Goal: Information Seeking & Learning: Learn about a topic

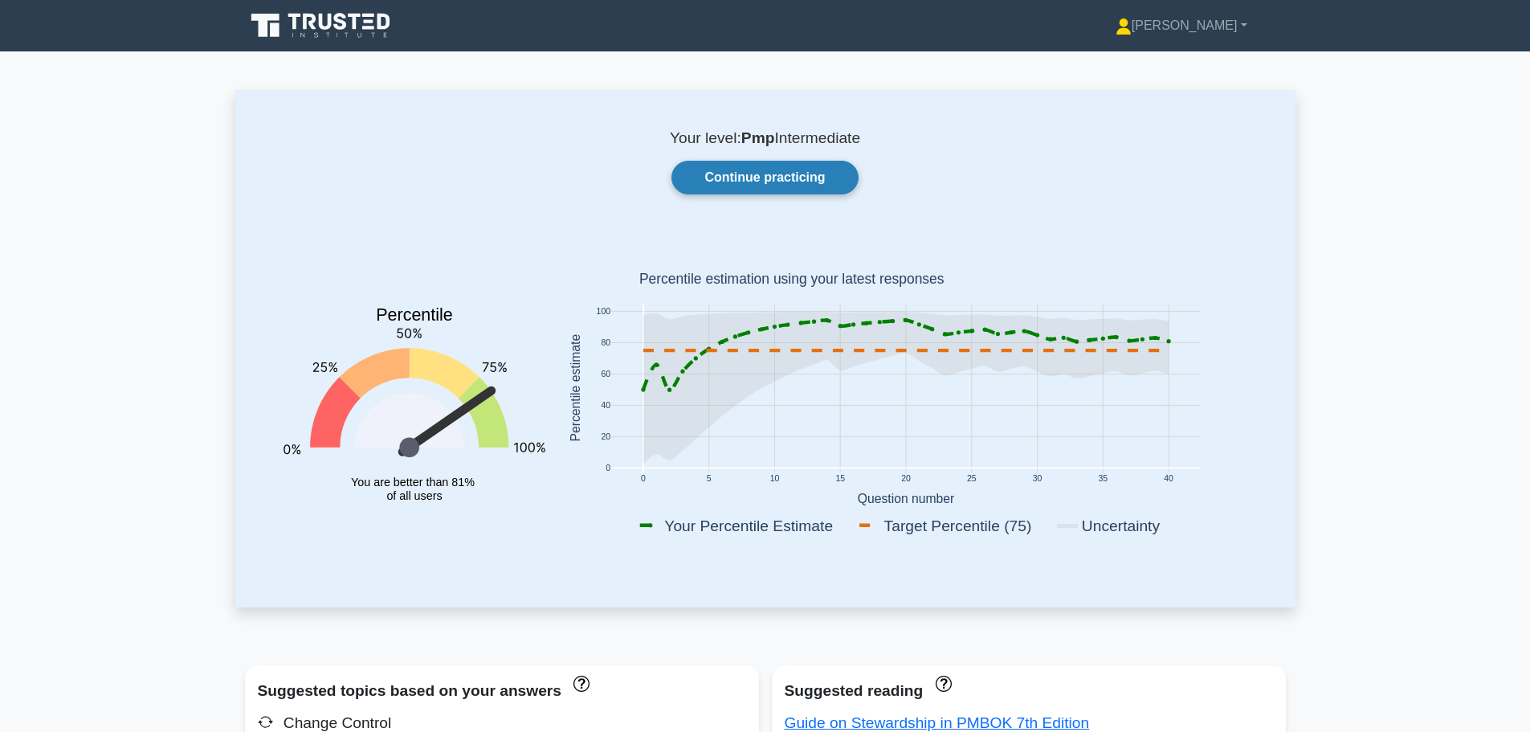
click at [753, 173] on link "Continue practicing" at bounding box center [764, 178] width 186 height 34
click at [738, 186] on link "Continue practicing" at bounding box center [764, 178] width 186 height 34
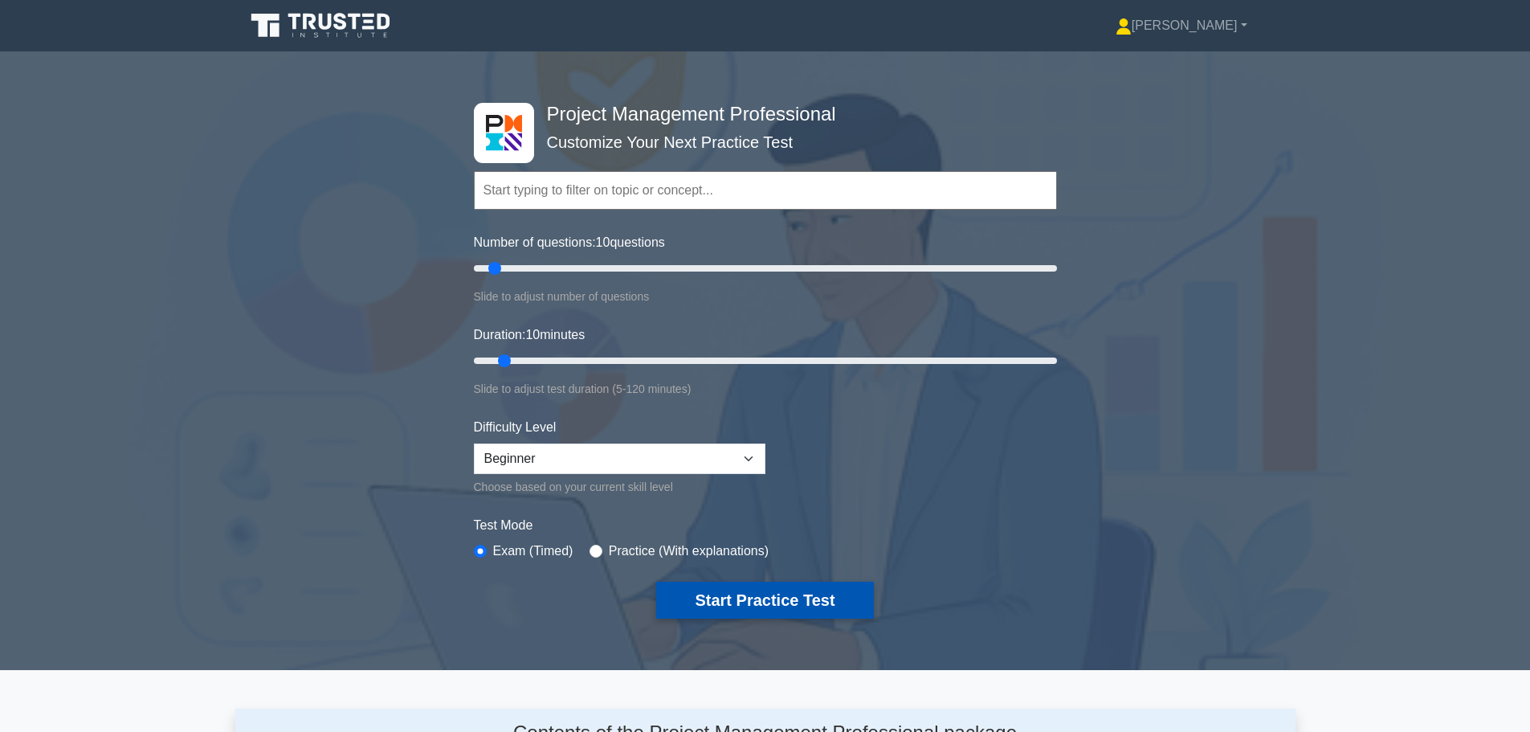
click at [787, 596] on button "Start Practice Test" at bounding box center [764, 599] width 217 height 37
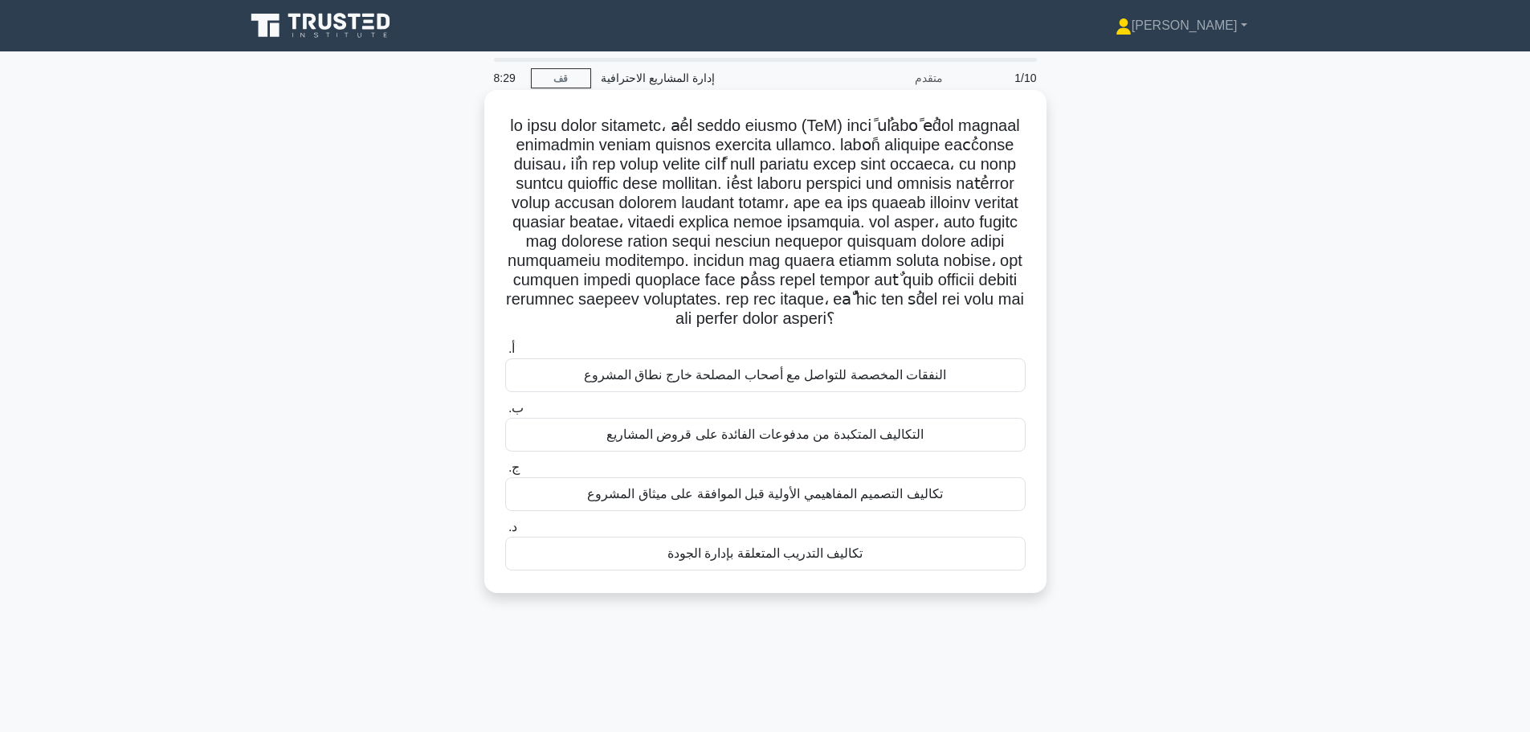
click at [752, 557] on font "تكاليف التدريب المتعلقة بإدارة الجودة" at bounding box center [765, 553] width 196 height 14
click at [505, 532] on input "د. تكاليف التدريب المتعلقة بإدارة الجودة" at bounding box center [505, 527] width 0 height 10
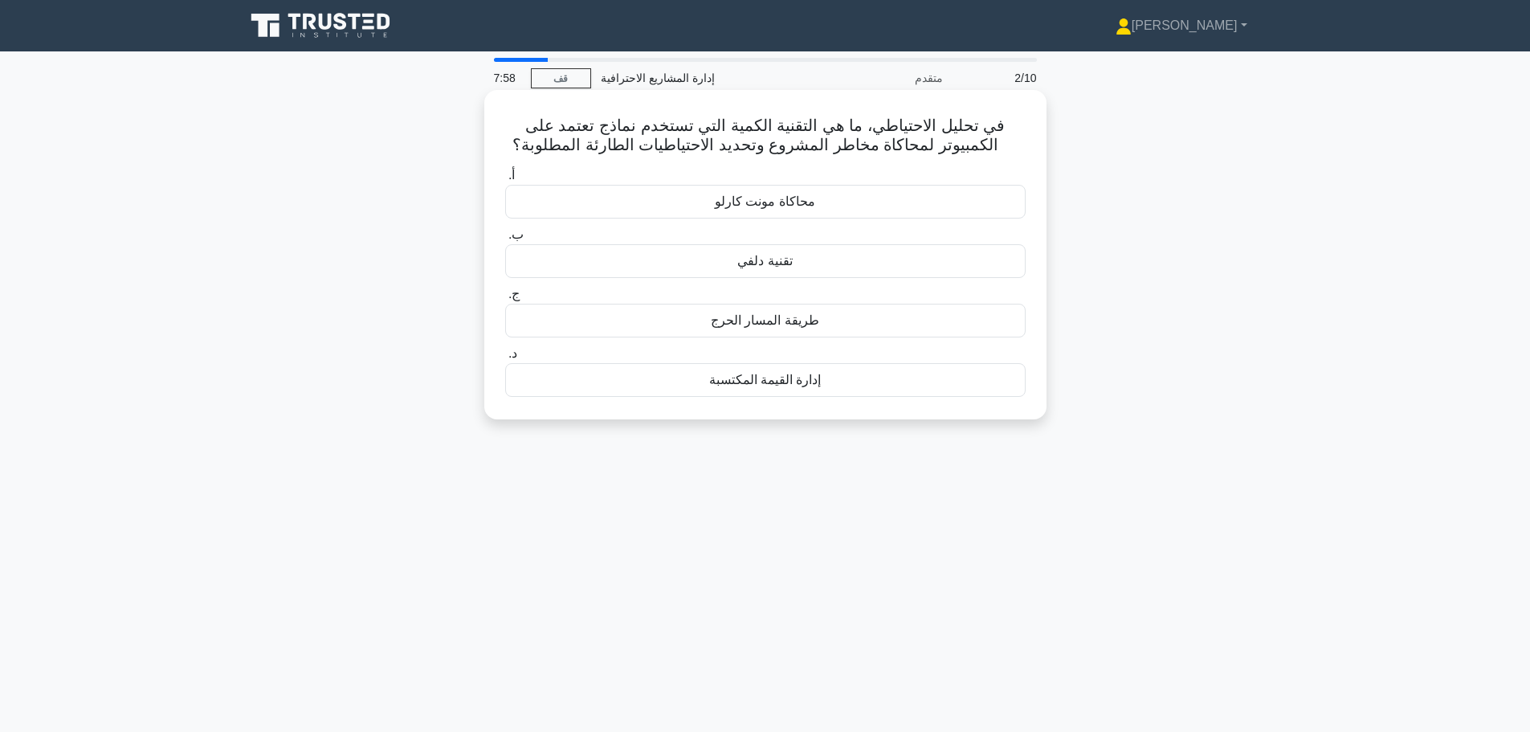
click at [769, 324] on font "طريقة المسار الحرج" at bounding box center [765, 320] width 108 height 14
click at [505, 300] on input "ج. طريقة المسار الحرج" at bounding box center [505, 294] width 0 height 10
click at [760, 207] on font "هيكل تقسيم الموارد" at bounding box center [765, 201] width 104 height 14
click at [505, 181] on input "أ. هيكل تقسيم الموارد" at bounding box center [505, 175] width 0 height 10
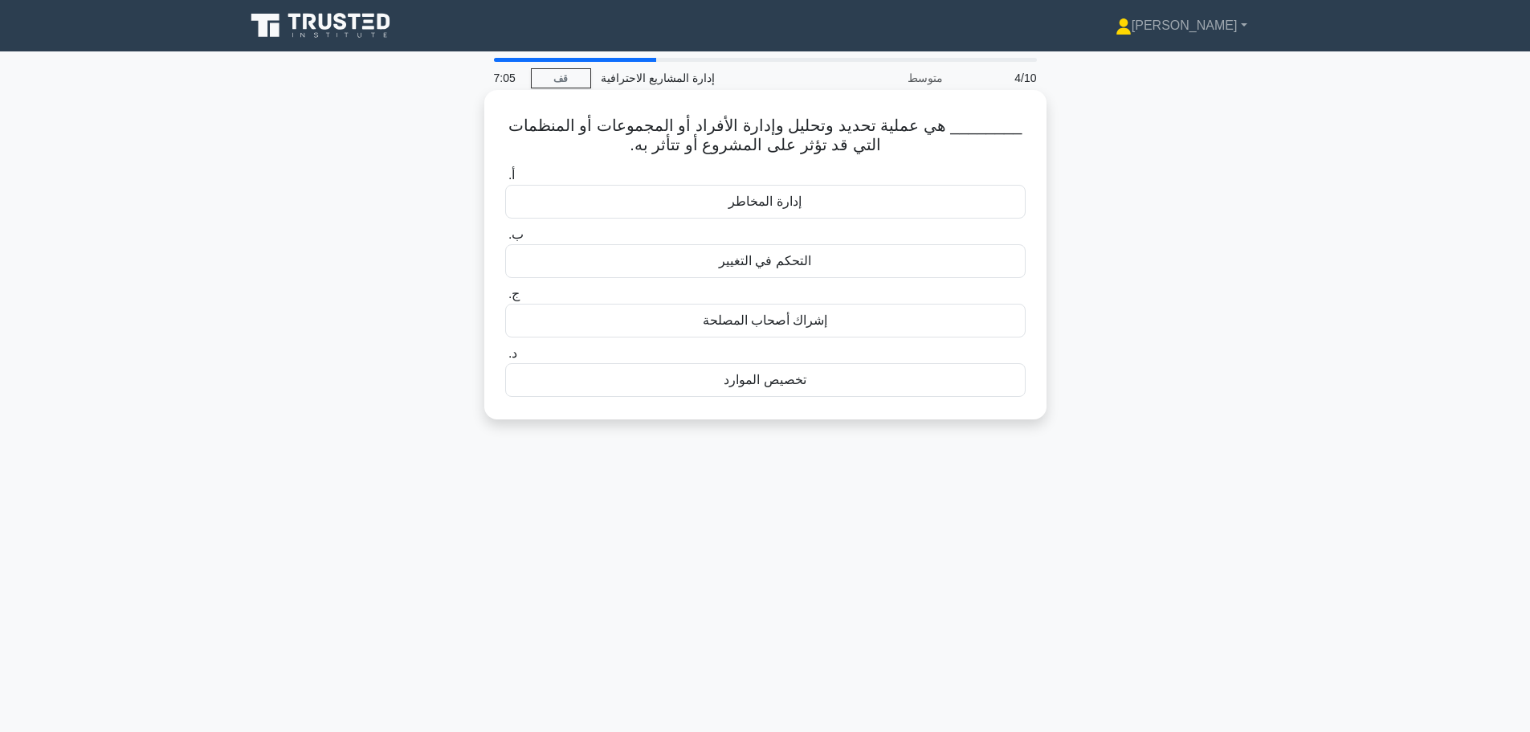
click at [780, 206] on font "إدارة المخاطر" at bounding box center [764, 201] width 72 height 14
click at [505, 181] on input "أ. إدارة المخاطر" at bounding box center [505, 175] width 0 height 10
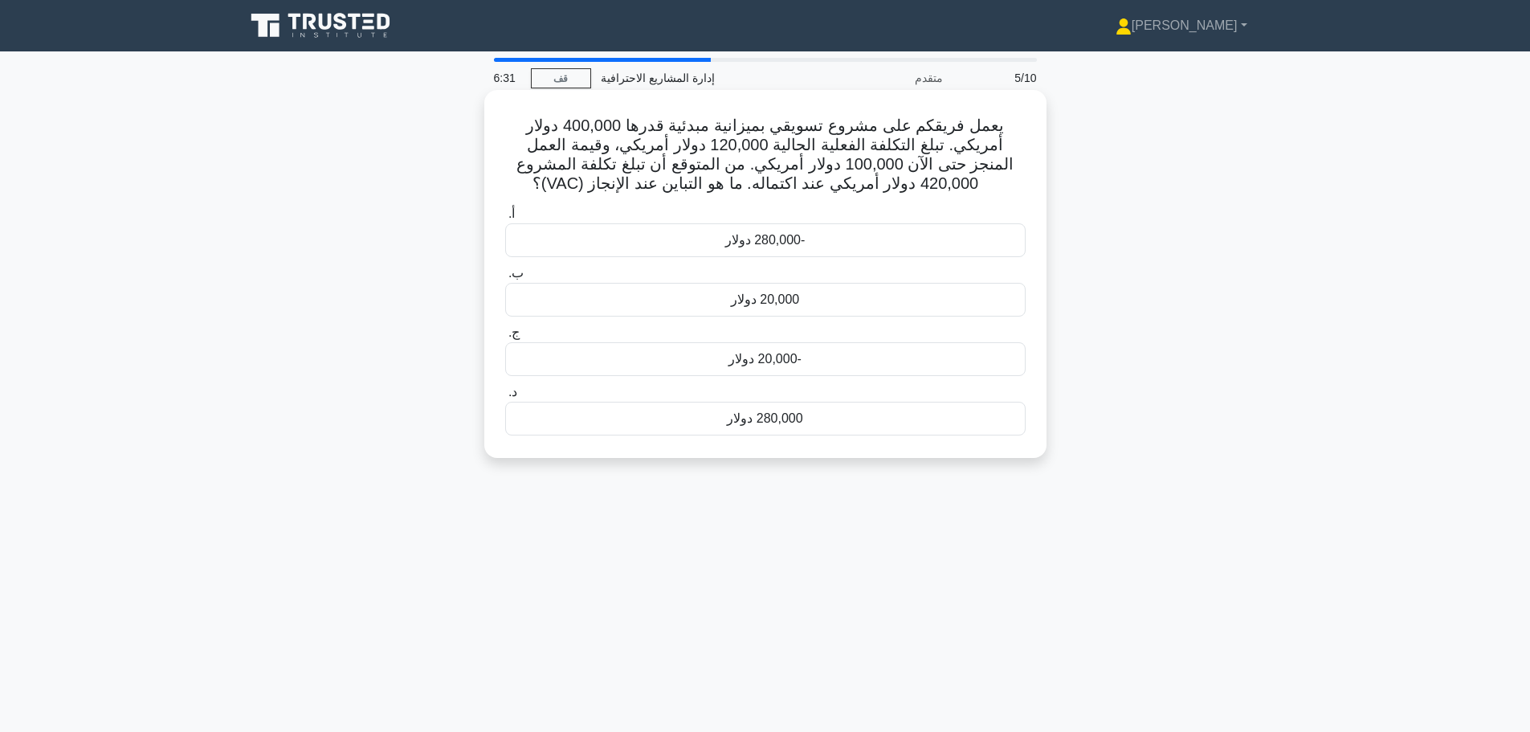
click at [741, 364] on font "-20,000 دولار" at bounding box center [764, 359] width 73 height 14
click at [505, 338] on input "ج. -20,000 دولار" at bounding box center [505, 333] width 0 height 10
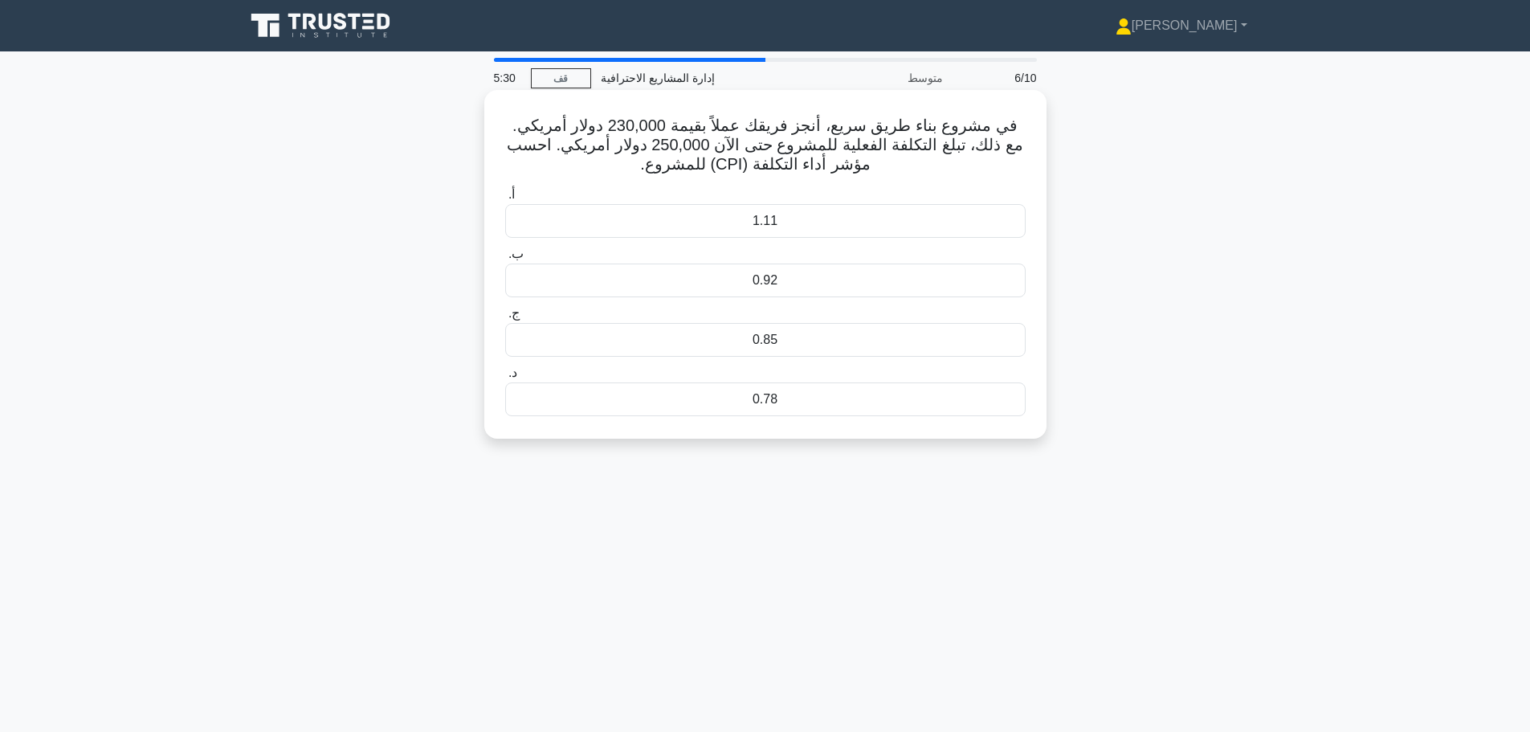
click at [776, 221] on font "1.11" at bounding box center [765, 221] width 25 height 14
click at [505, 200] on input "أ. 1.11" at bounding box center [505, 195] width 0 height 10
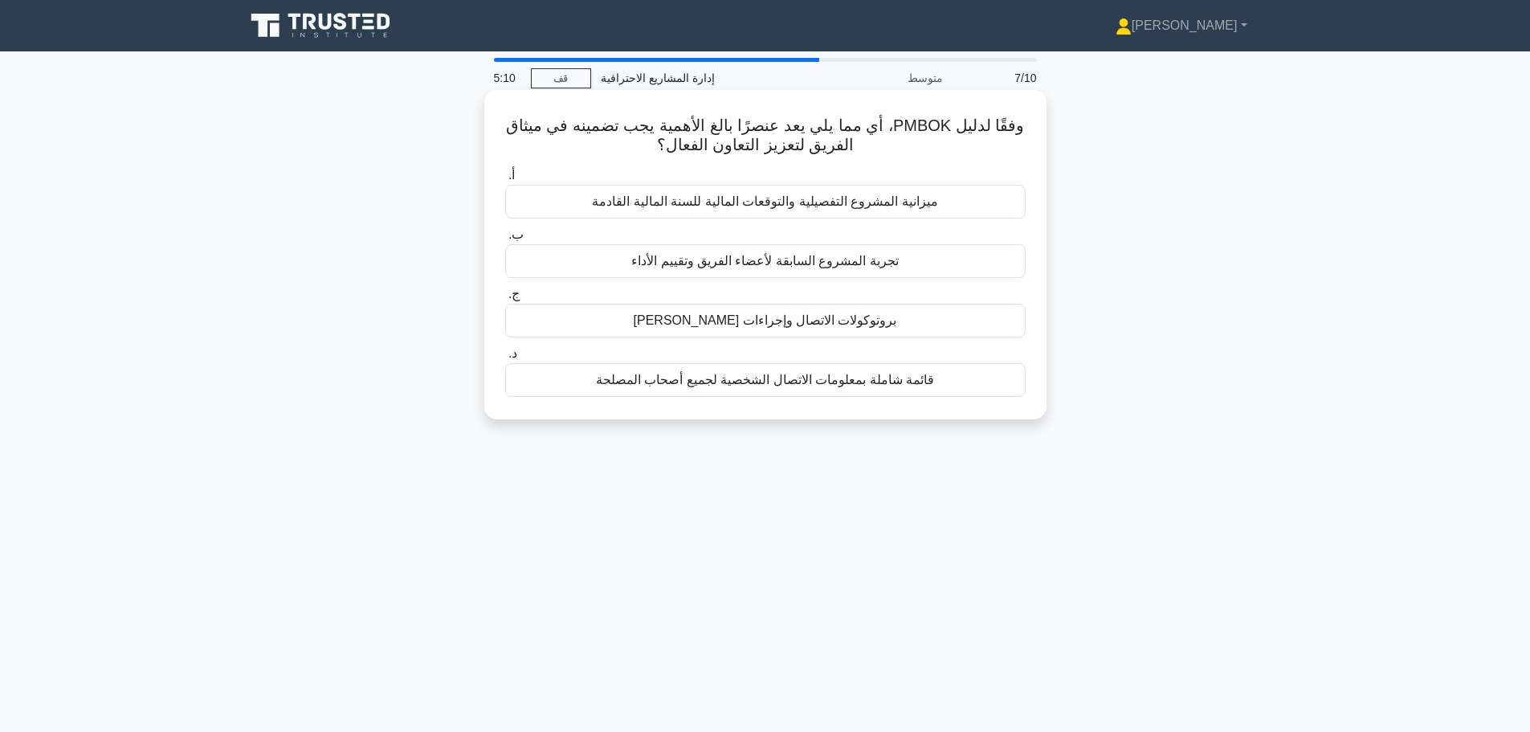
click at [784, 385] on font "قائمة شاملة بمعلومات الاتصال الشخصية لجميع أصحاب المصلحة" at bounding box center [765, 380] width 338 height 14
click at [505, 359] on input "د. قائمة شاملة بمعلومات الاتصال الشخصية لجميع أصحاب المصلحة" at bounding box center [505, 354] width 0 height 10
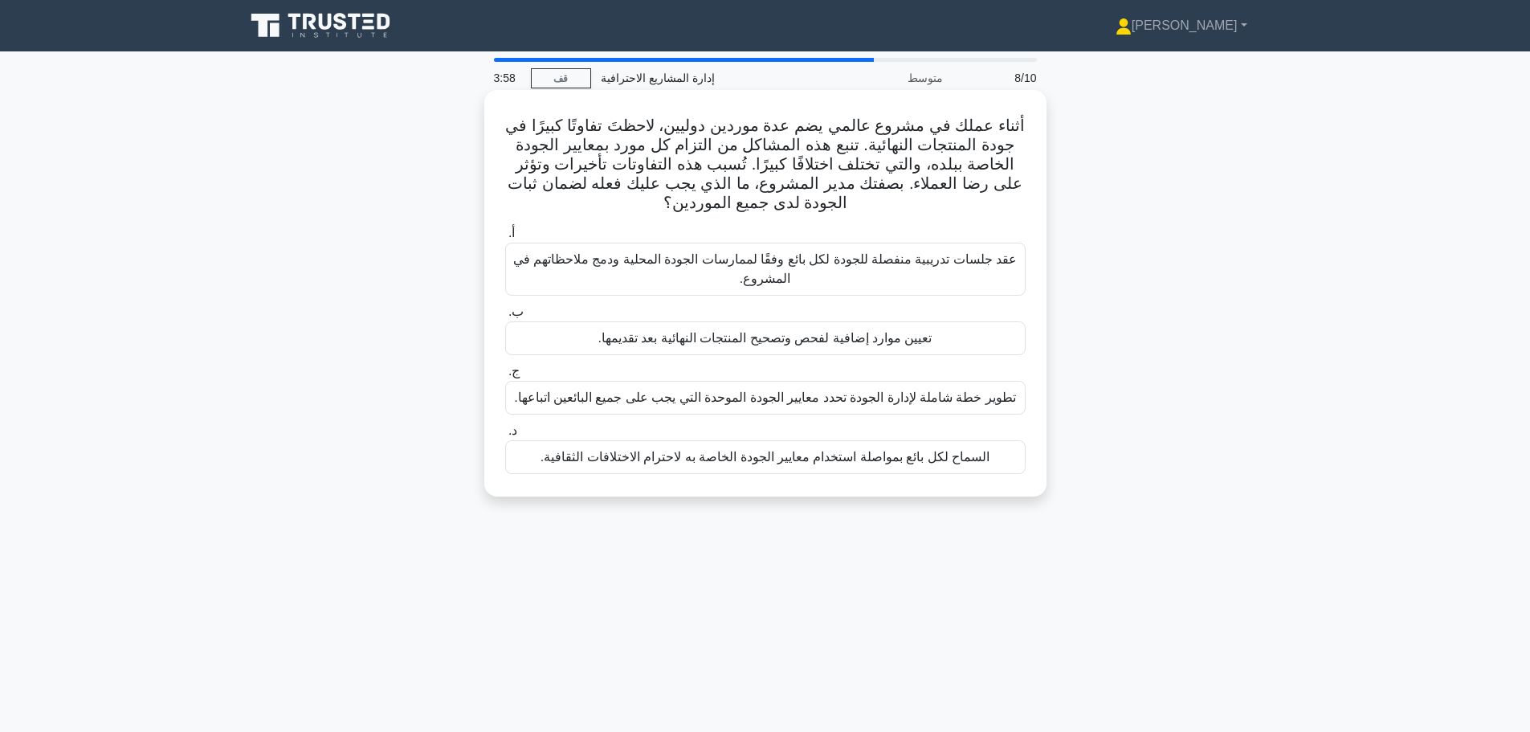
click at [664, 409] on div "تطوير خطة شاملة لإدارة الجودة تحدد معايير الجودة الموحدة التي يجب على جميع البا…" at bounding box center [765, 398] width 520 height 34
click at [505, 377] on input "ج. تطوير خطة شاملة لإدارة الجودة تحدد معايير الجودة الموحدة التي يجب على جميع ا…" at bounding box center [505, 371] width 0 height 10
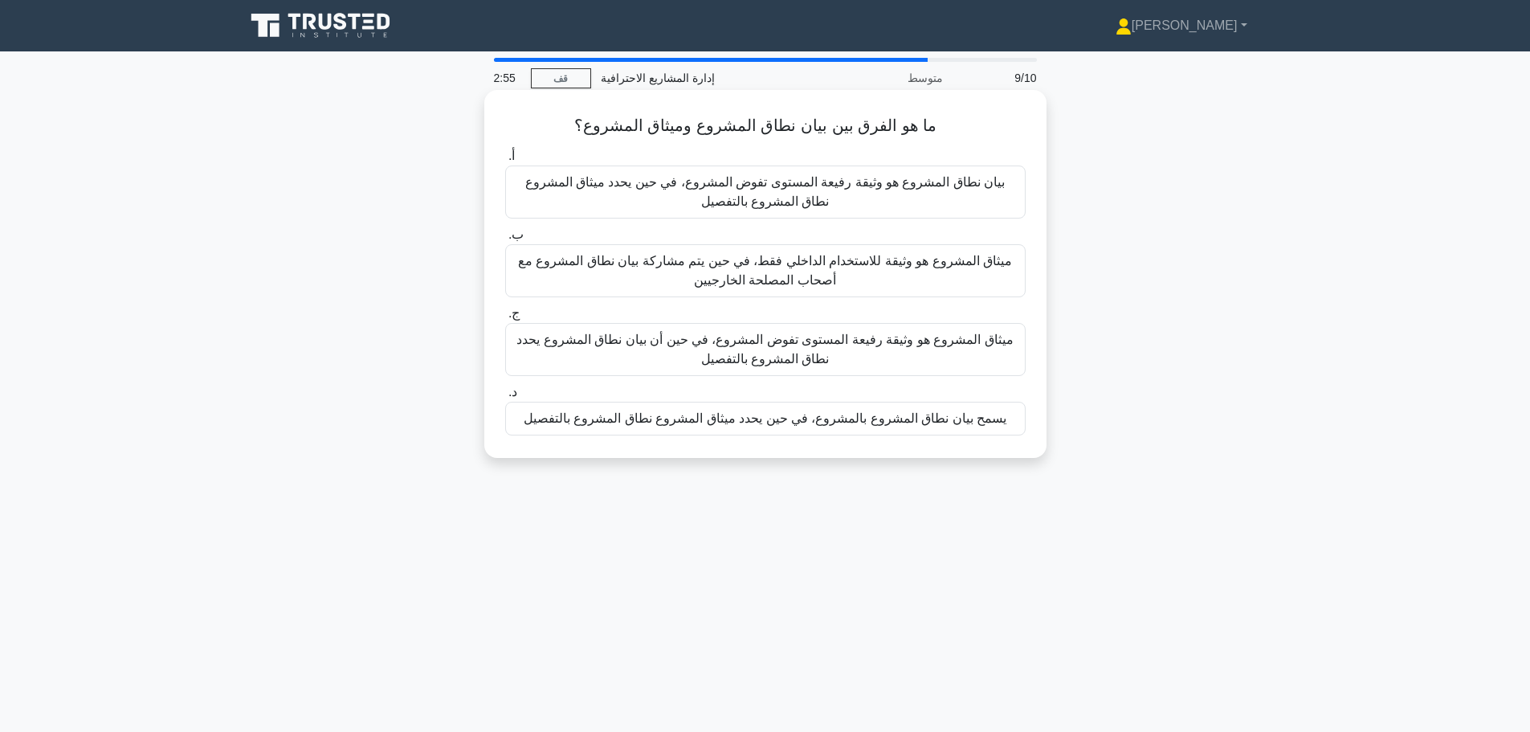
click at [720, 420] on font "يسمح بيان نطاق المشروع بالمشروع، في حين يحدد ميثاق المشروع نطاق المشروع بالتفصيل" at bounding box center [765, 418] width 483 height 14
click at [505, 398] on input "د. يسمح بيان نطاق المشروع بالمشروع، في حين يحدد ميثاق المشروع نطاق المشروع بالت…" at bounding box center [505, 392] width 0 height 10
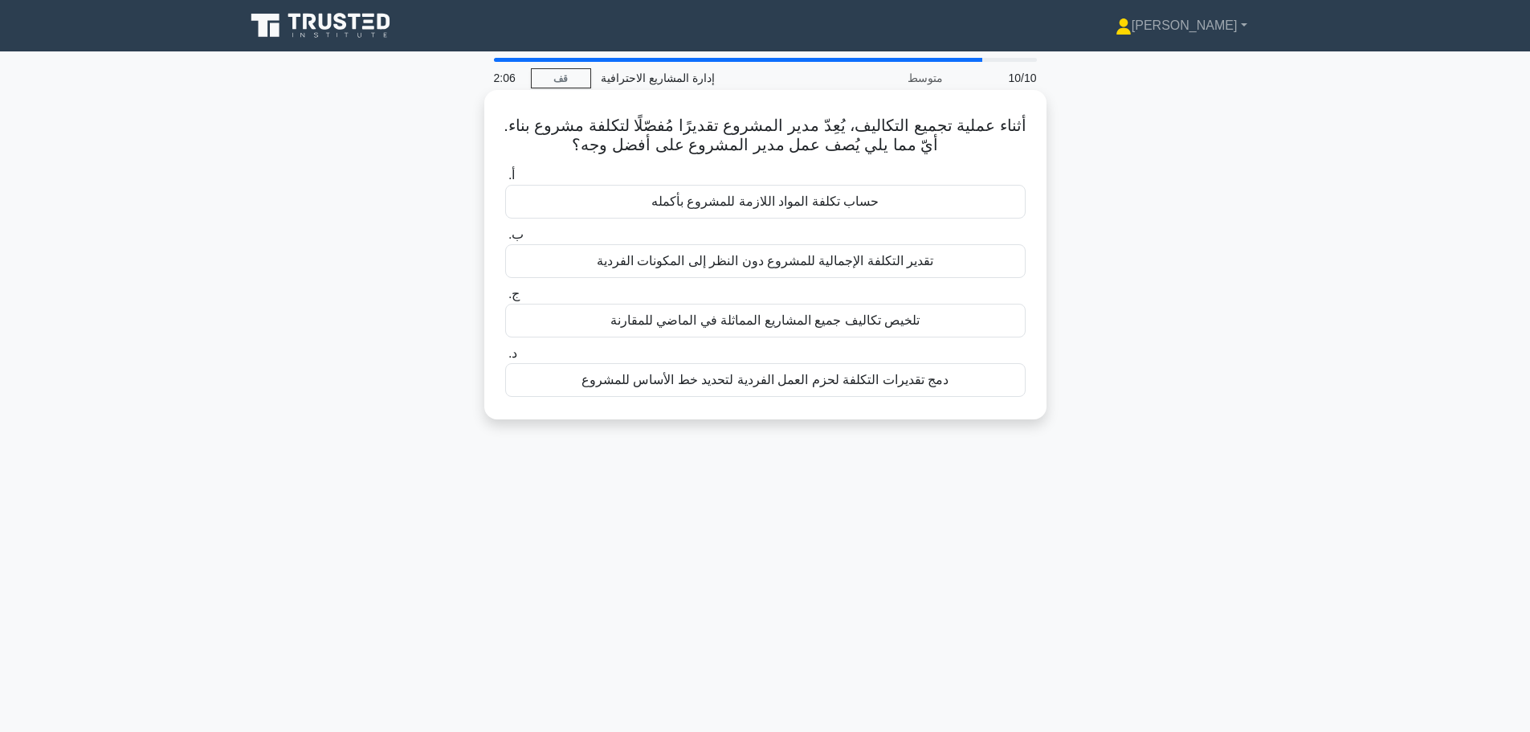
click at [821, 208] on font "حساب تكلفة المواد اللازمة للمشروع بأكمله" at bounding box center [764, 201] width 227 height 14
click at [505, 181] on input "أ. حساب تكلفة المواد اللازمة للمشروع بأكمله" at bounding box center [505, 175] width 0 height 10
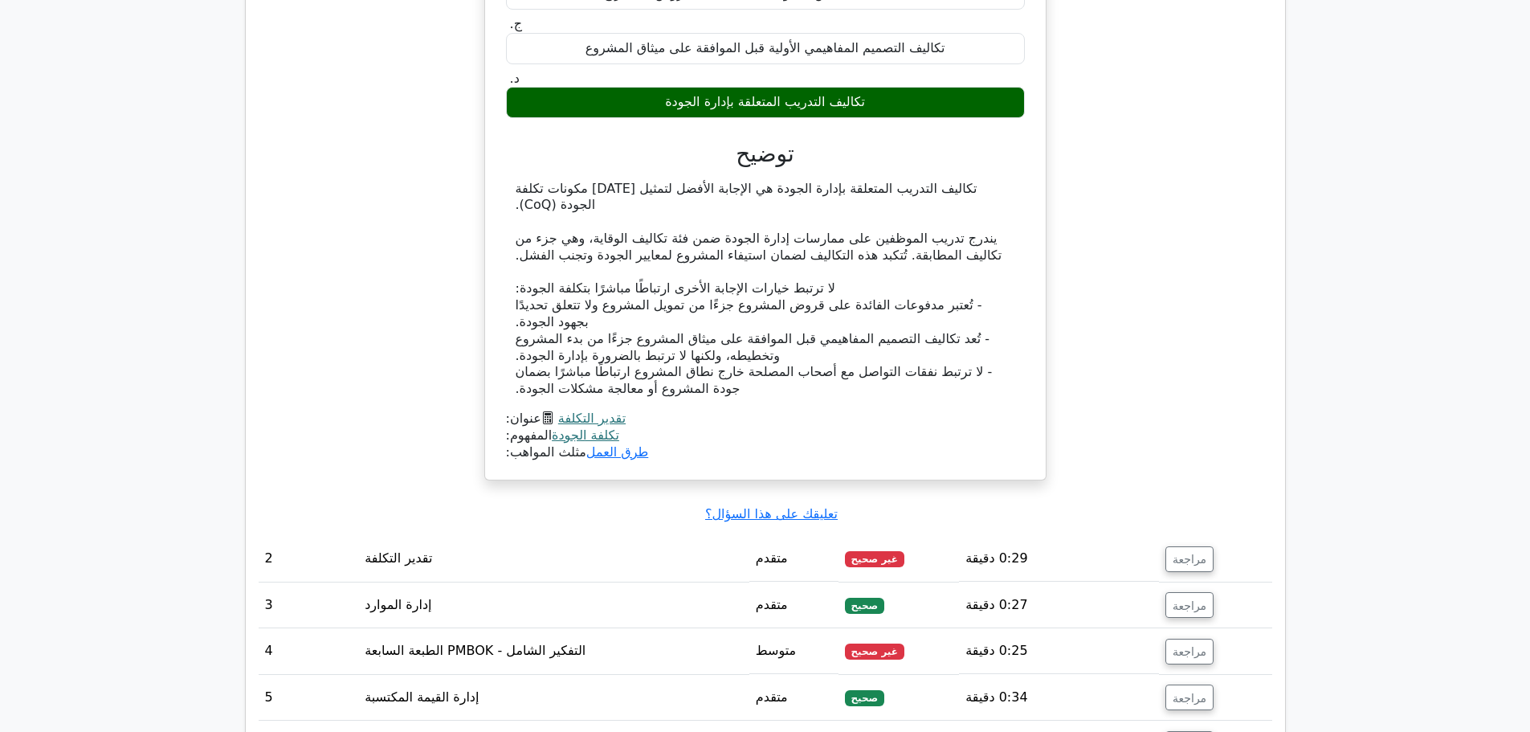
scroll to position [1606, 0]
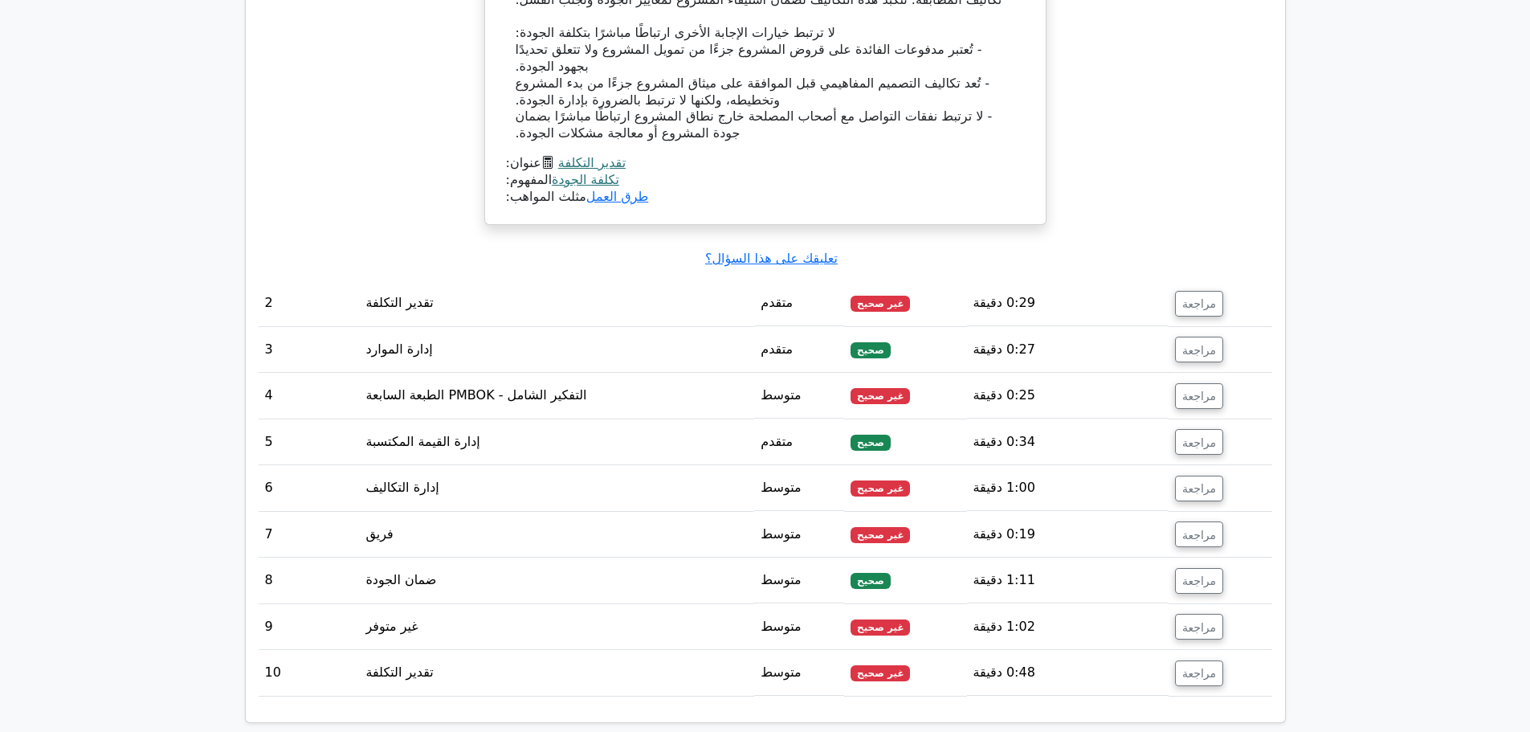
click at [886, 298] on font "غير صحيح" at bounding box center [880, 303] width 47 height 11
click at [1175, 291] on button "مراجعة" at bounding box center [1199, 304] width 48 height 26
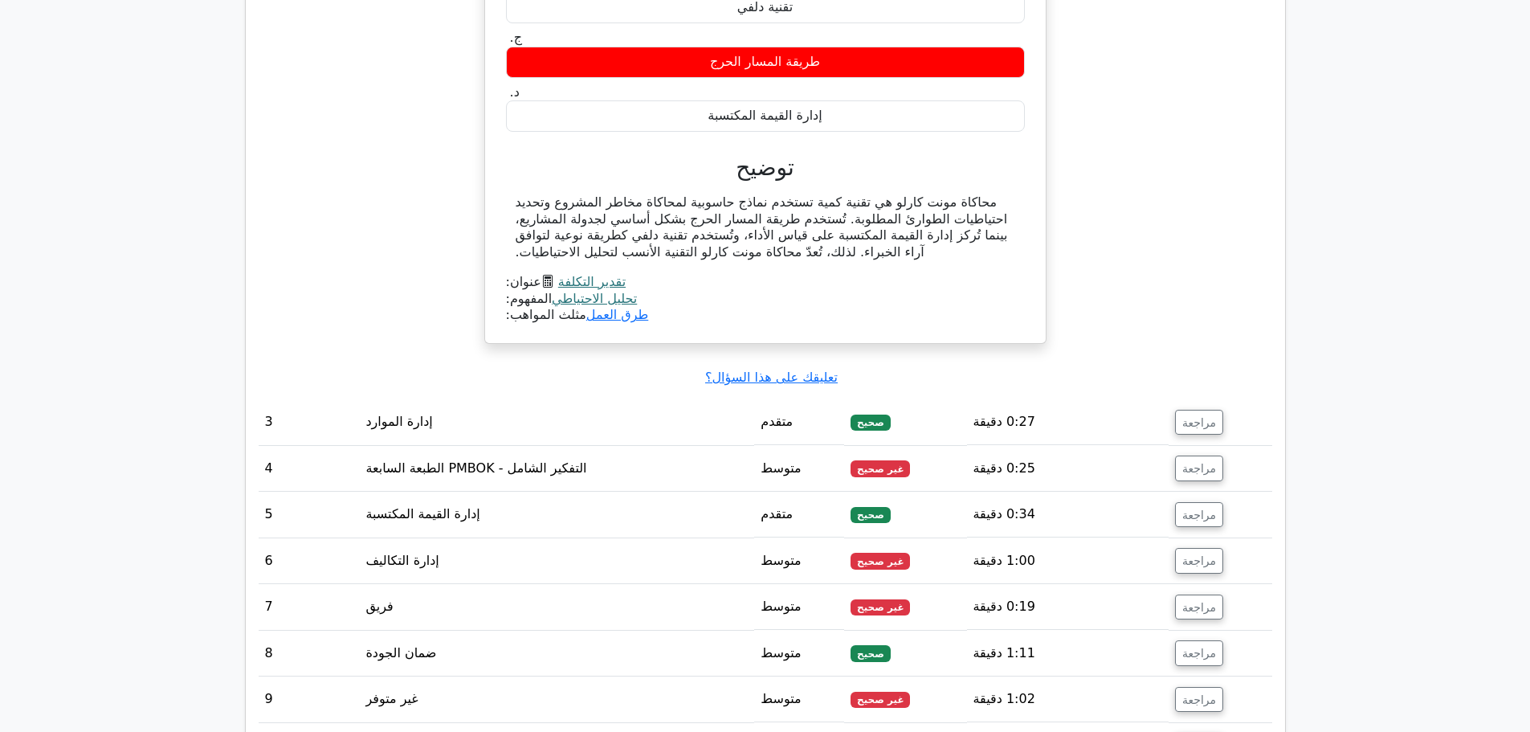
scroll to position [2088, 0]
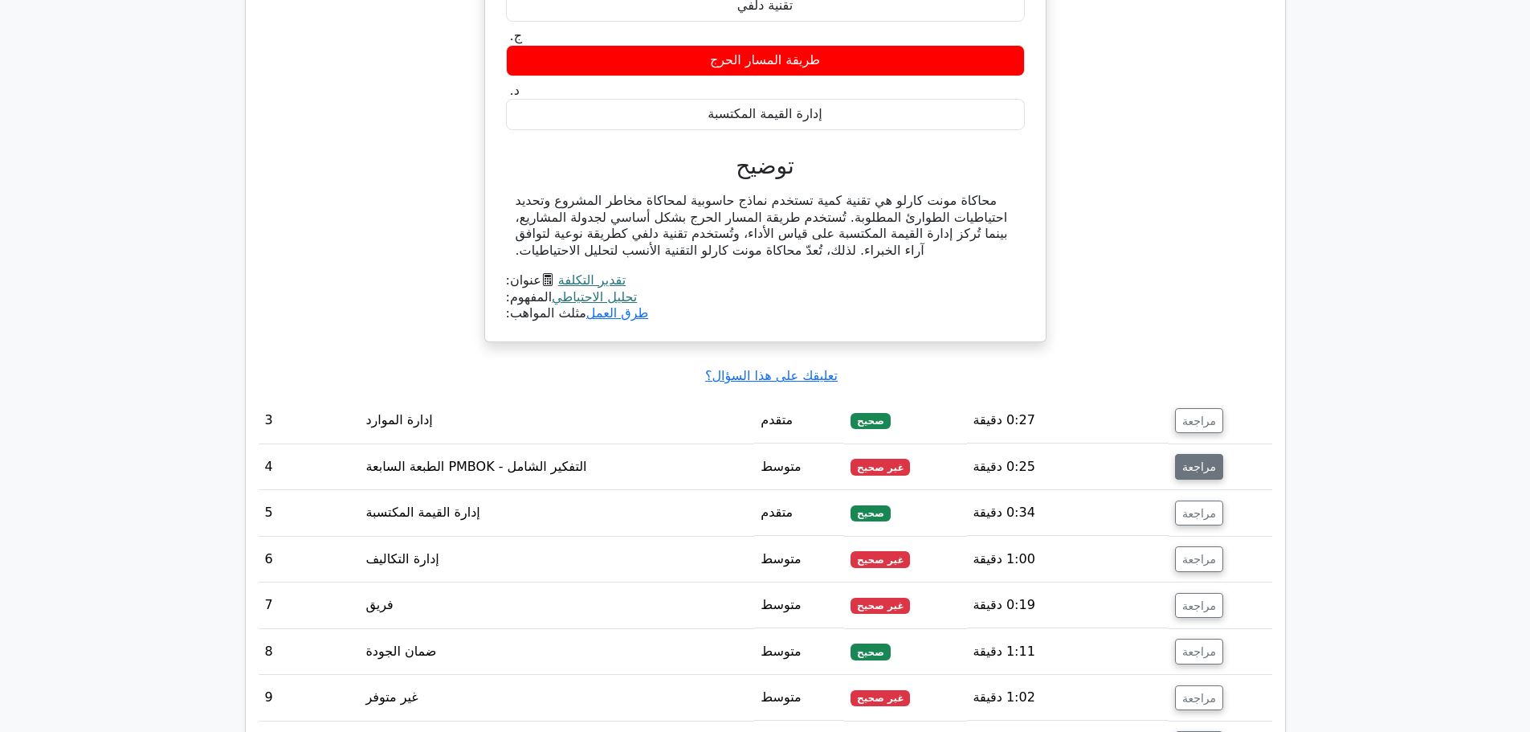
click at [1196, 460] on font "مراجعة" at bounding box center [1199, 466] width 34 height 13
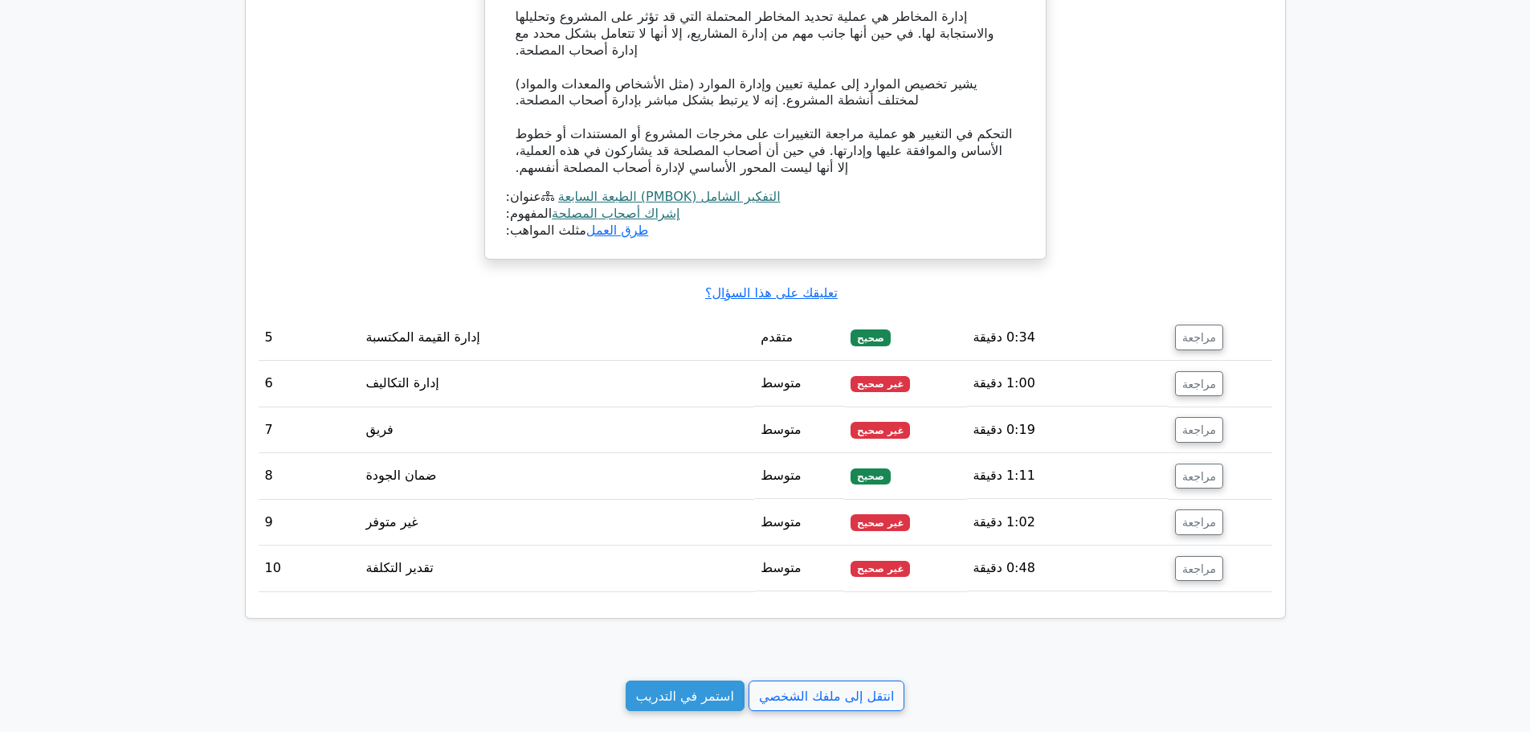
scroll to position [3052, 0]
click at [1200, 375] on font "مراجعة" at bounding box center [1199, 381] width 34 height 13
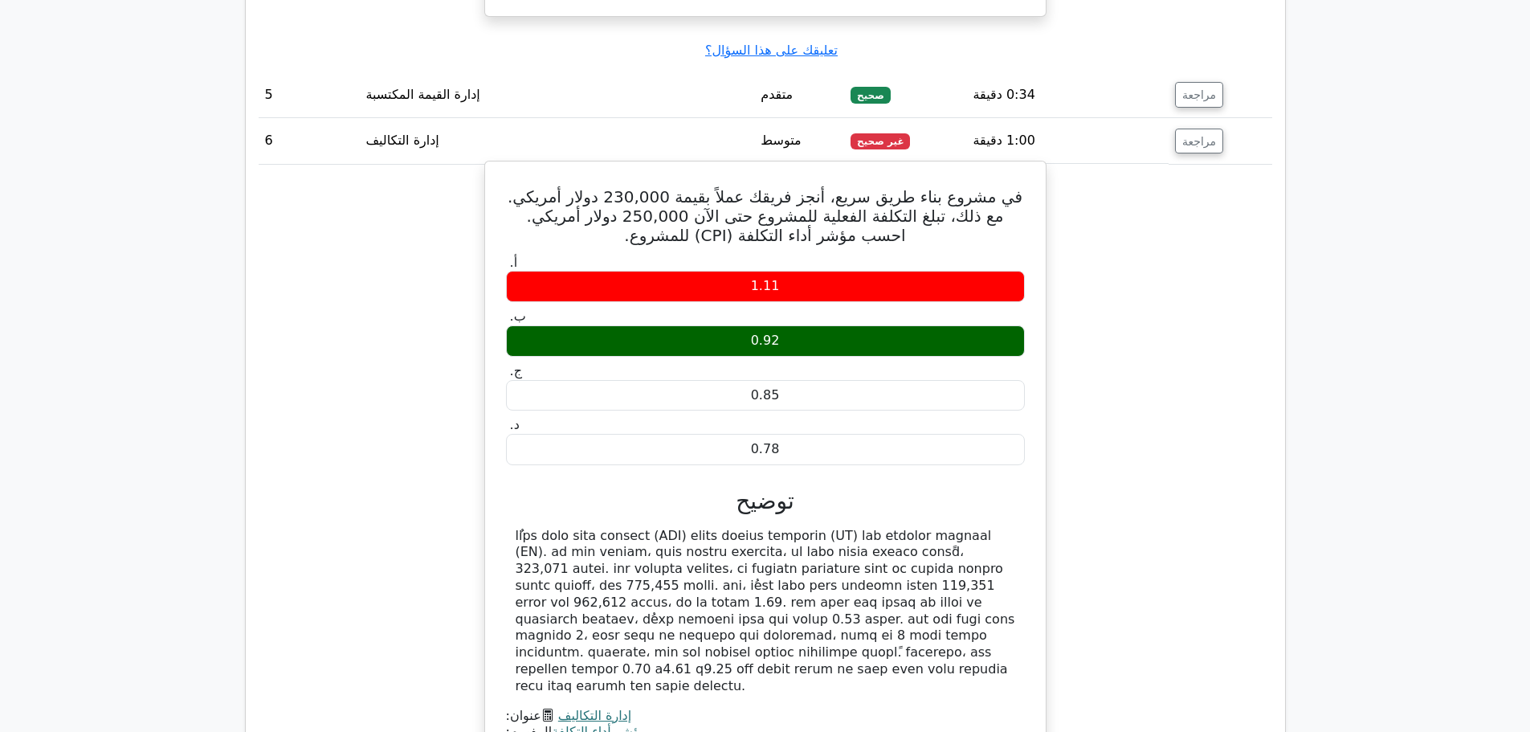
scroll to position [3614, 0]
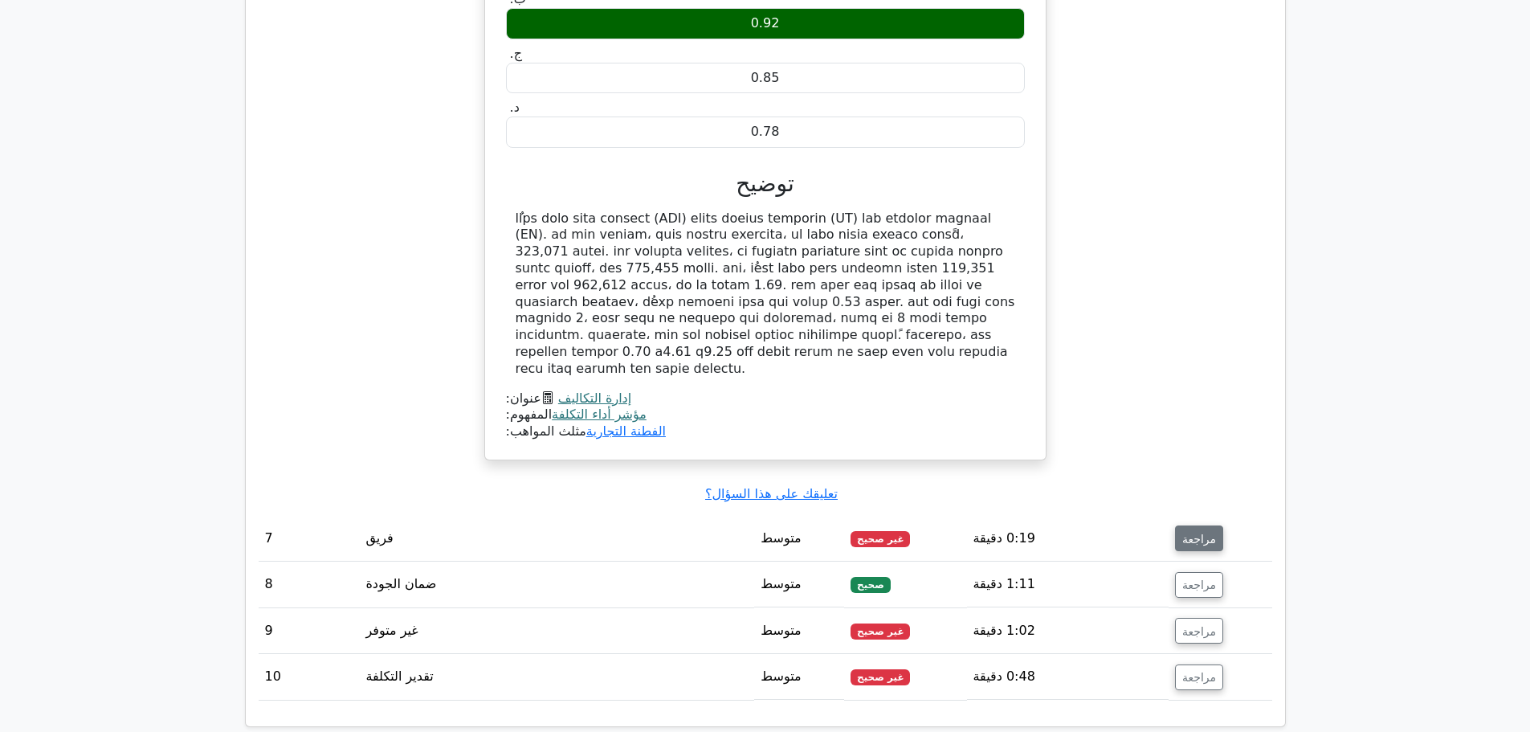
click at [1188, 532] on font "مراجعة" at bounding box center [1199, 538] width 34 height 13
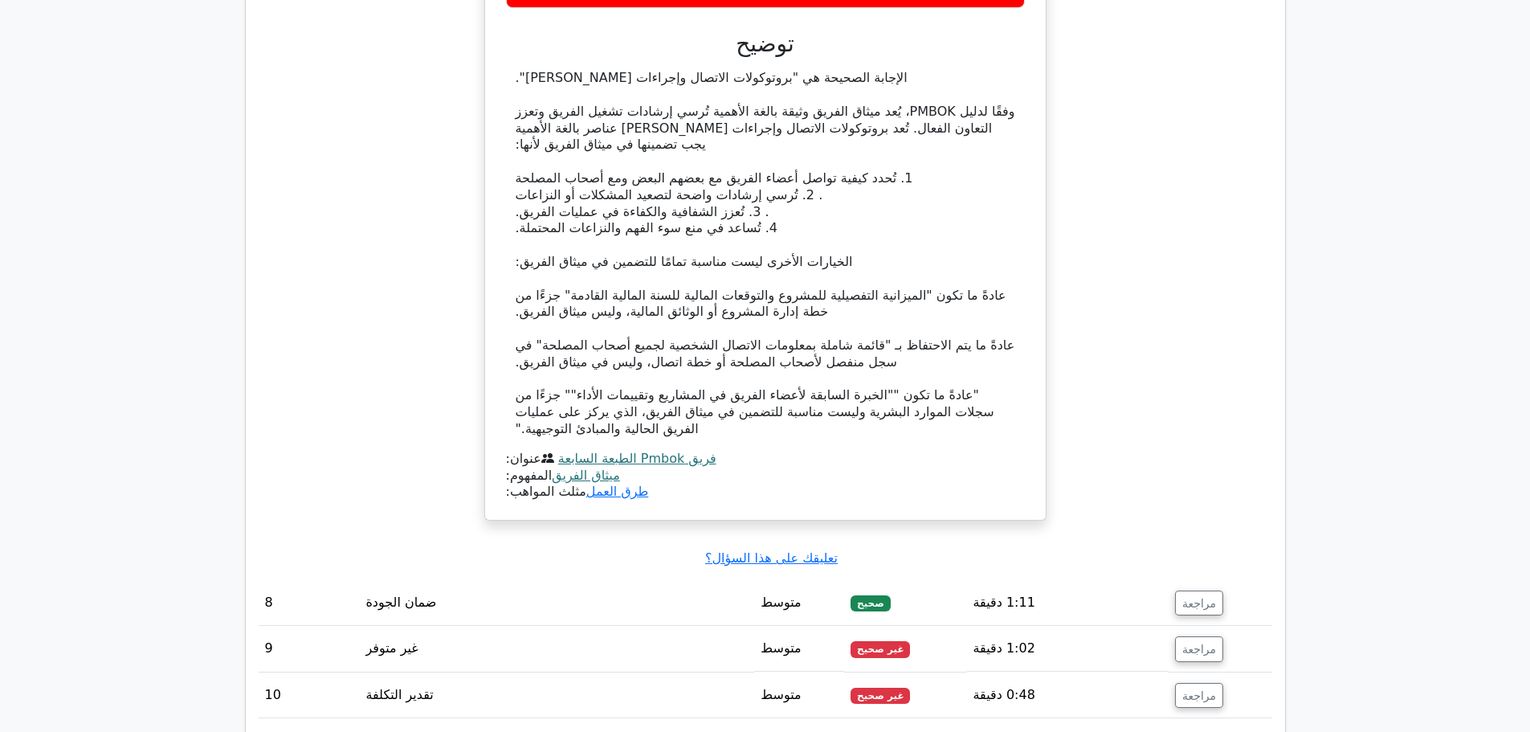
scroll to position [4738, 0]
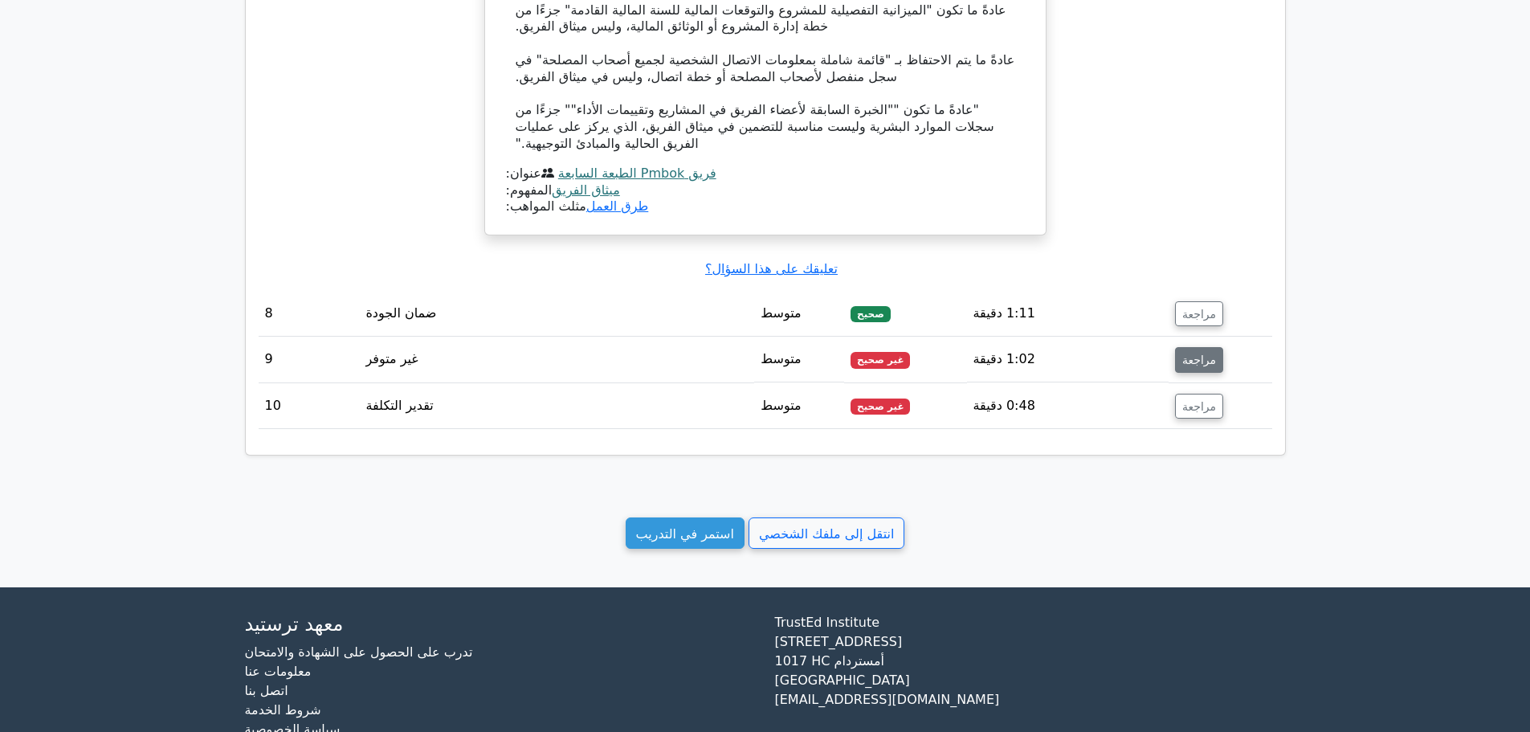
click at [1189, 353] on font "مراجعة" at bounding box center [1199, 359] width 34 height 13
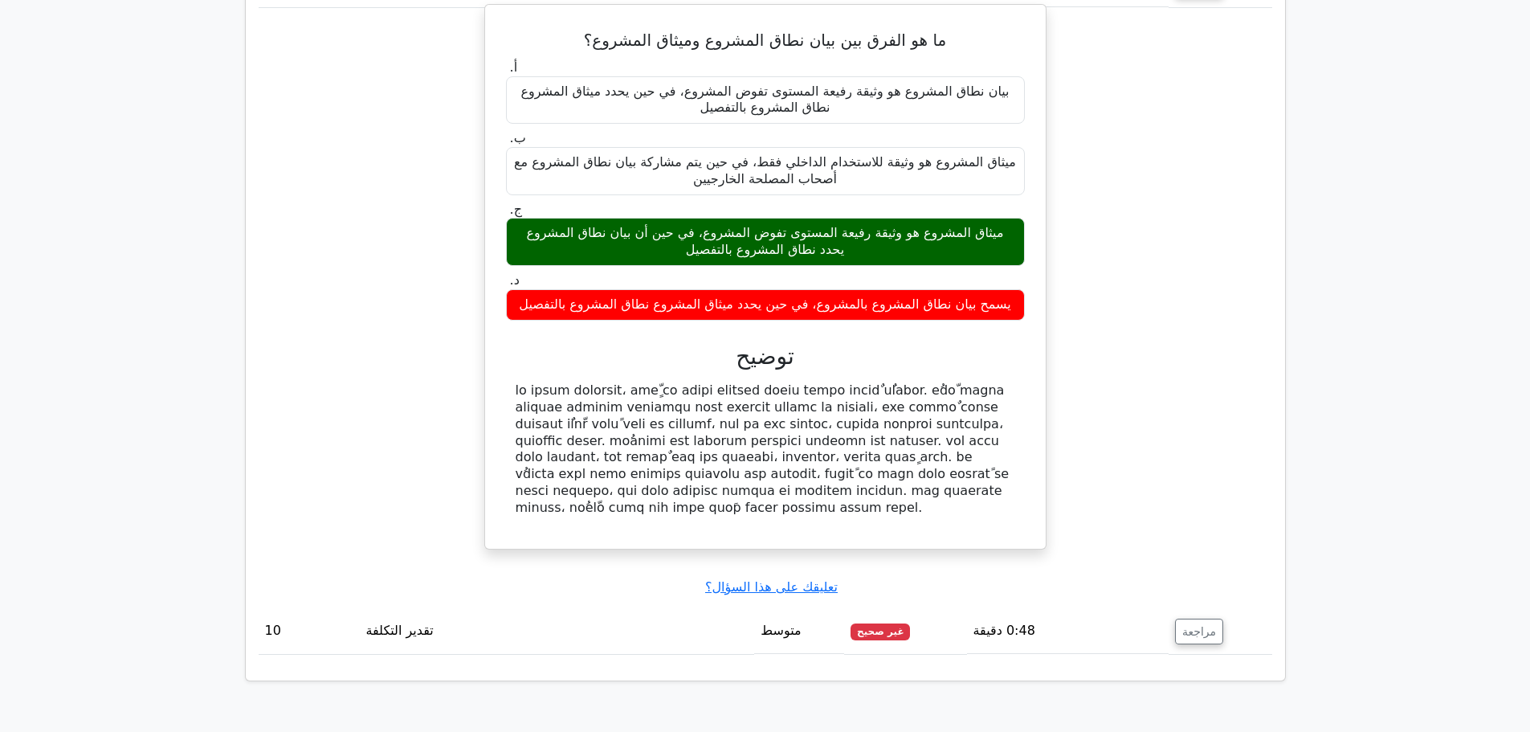
scroll to position [5140, 0]
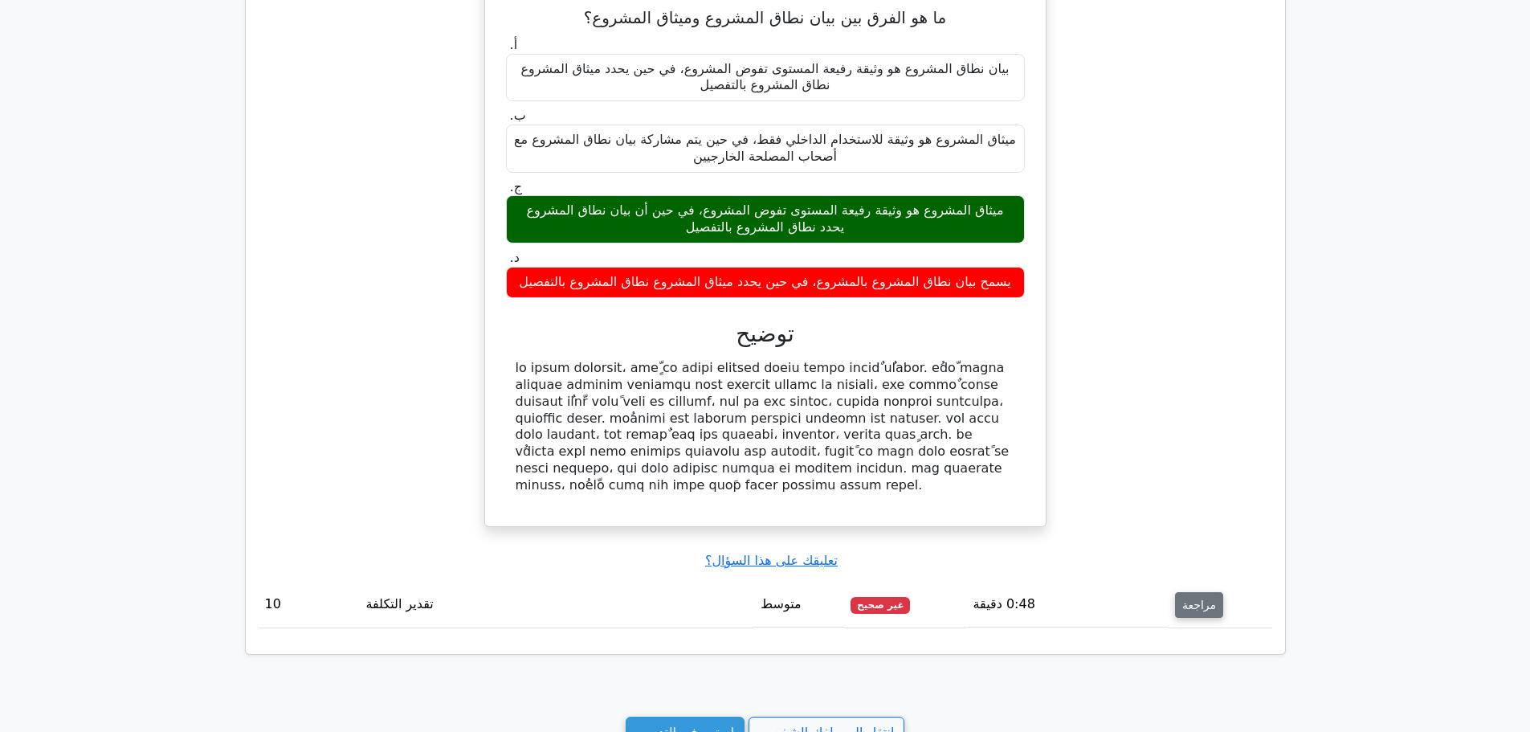
click at [1200, 598] on font "مراجعة" at bounding box center [1199, 604] width 34 height 13
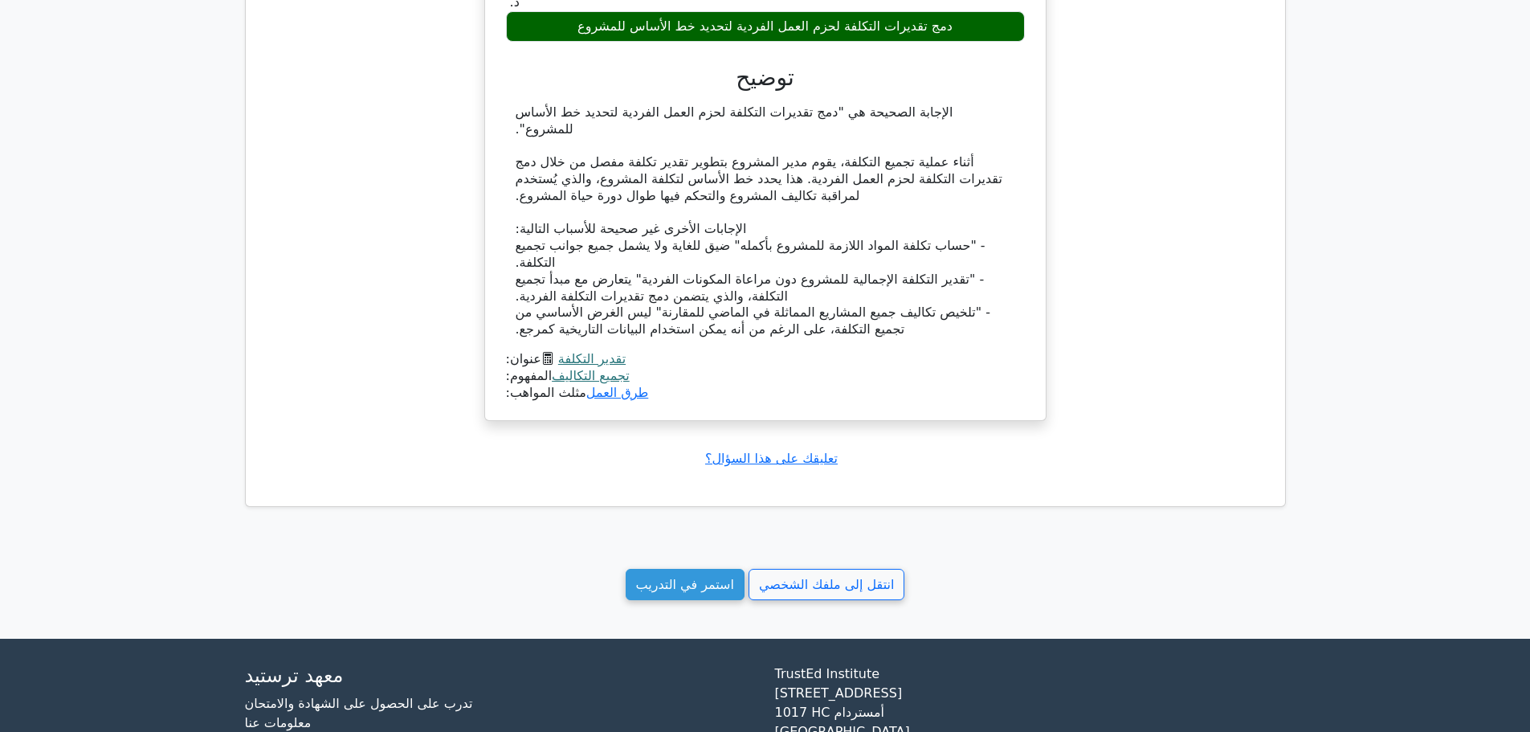
scroll to position [6015, 0]
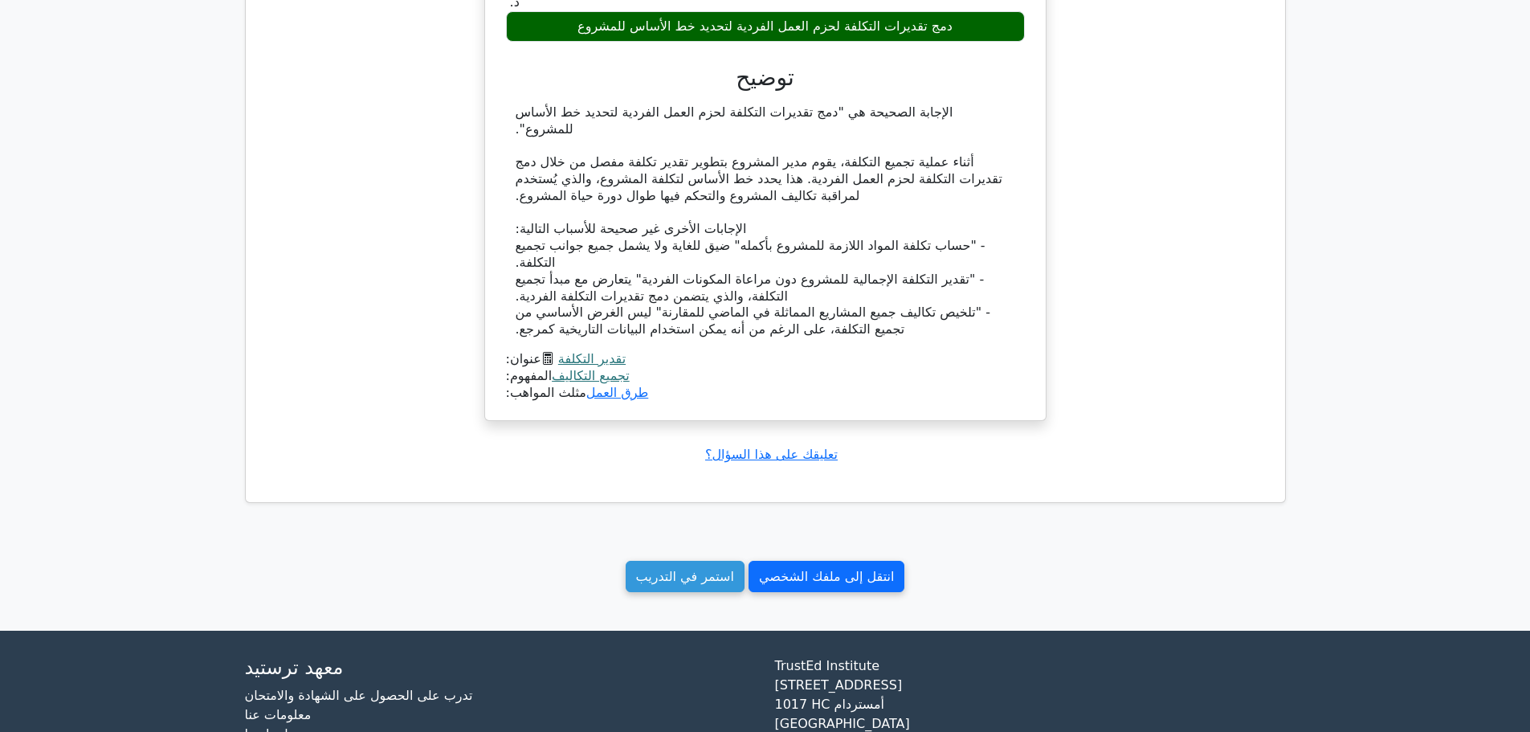
click at [793, 569] on font "انتقل إلى ملفك الشخصي" at bounding box center [826, 576] width 135 height 15
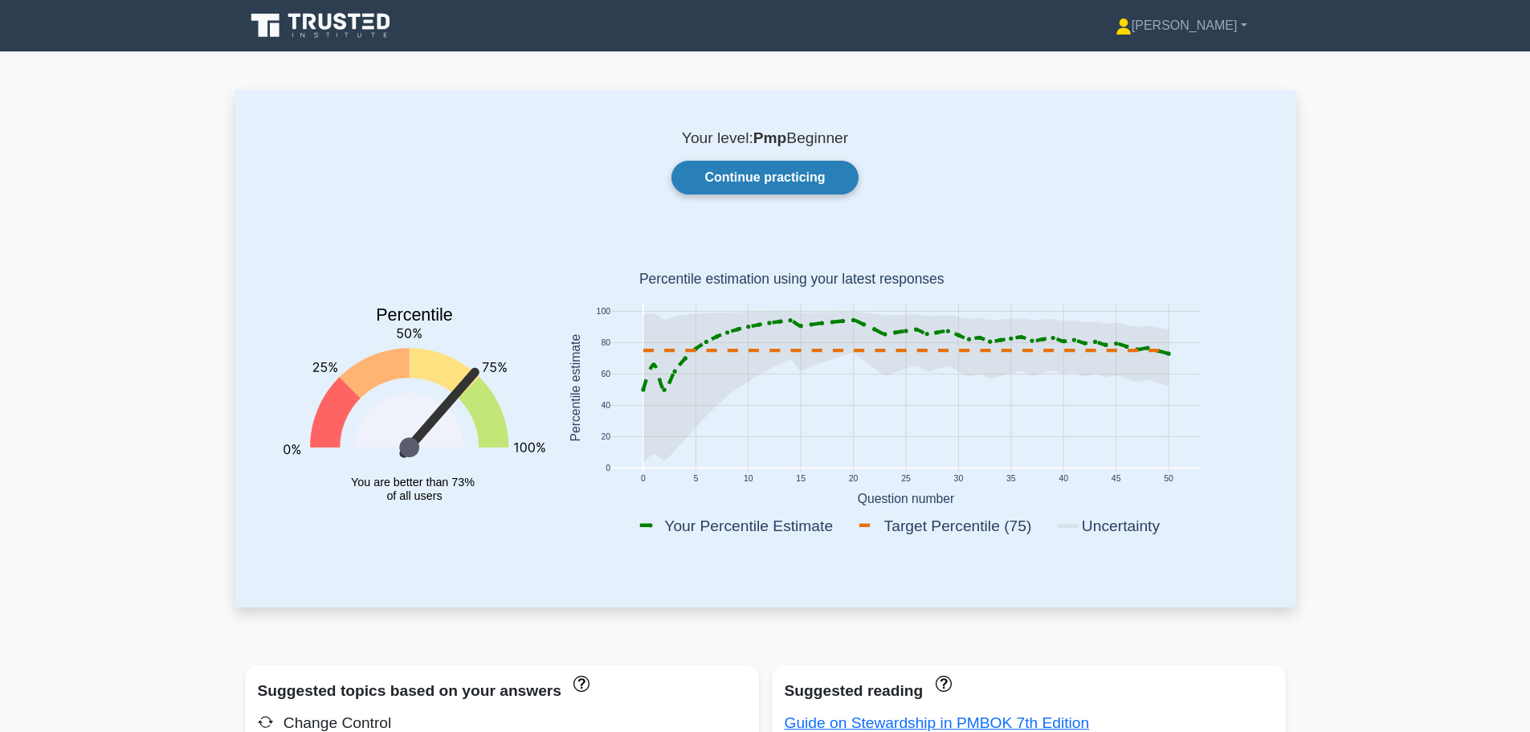
click at [770, 186] on link "Continue practicing" at bounding box center [764, 178] width 186 height 34
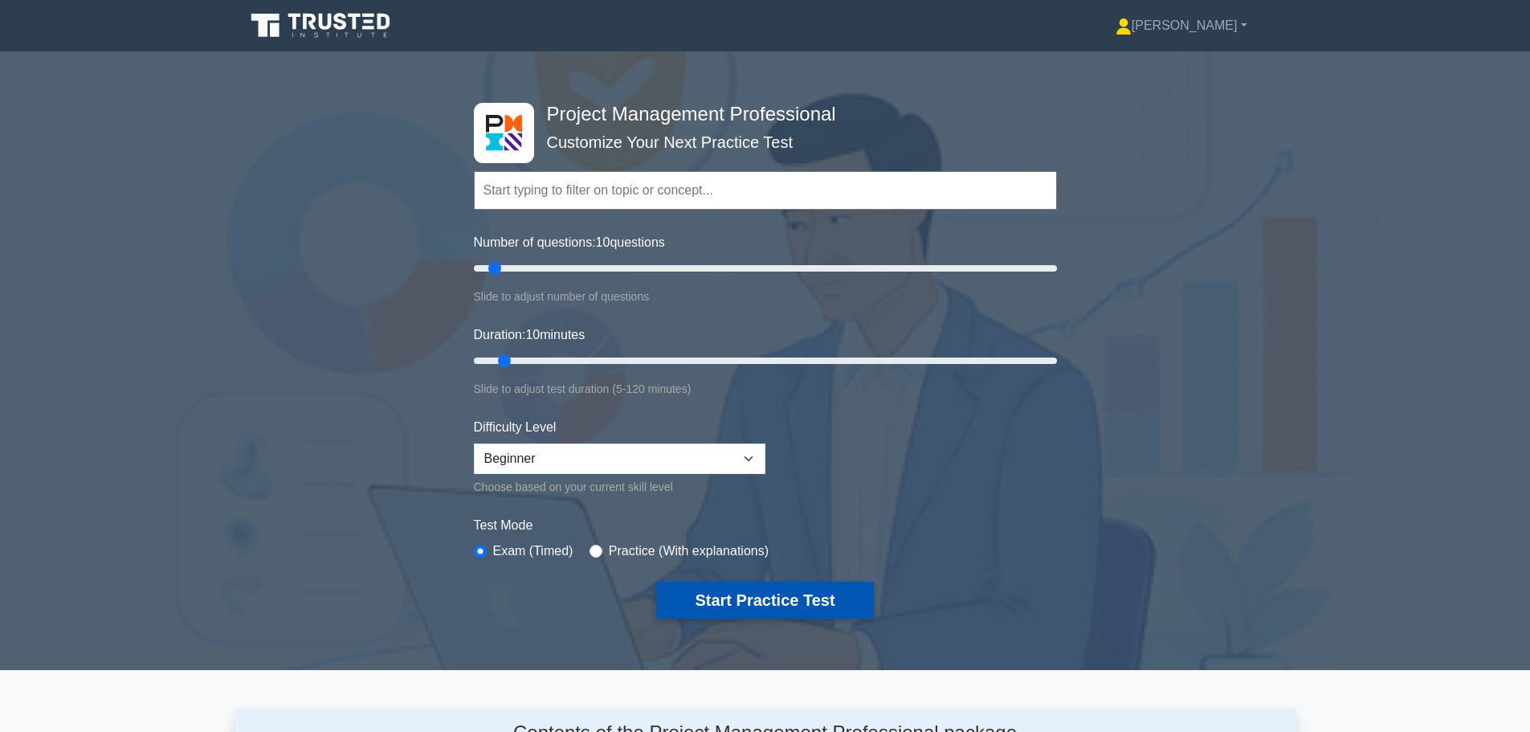
click at [763, 594] on button "Start Practice Test" at bounding box center [764, 599] width 217 height 37
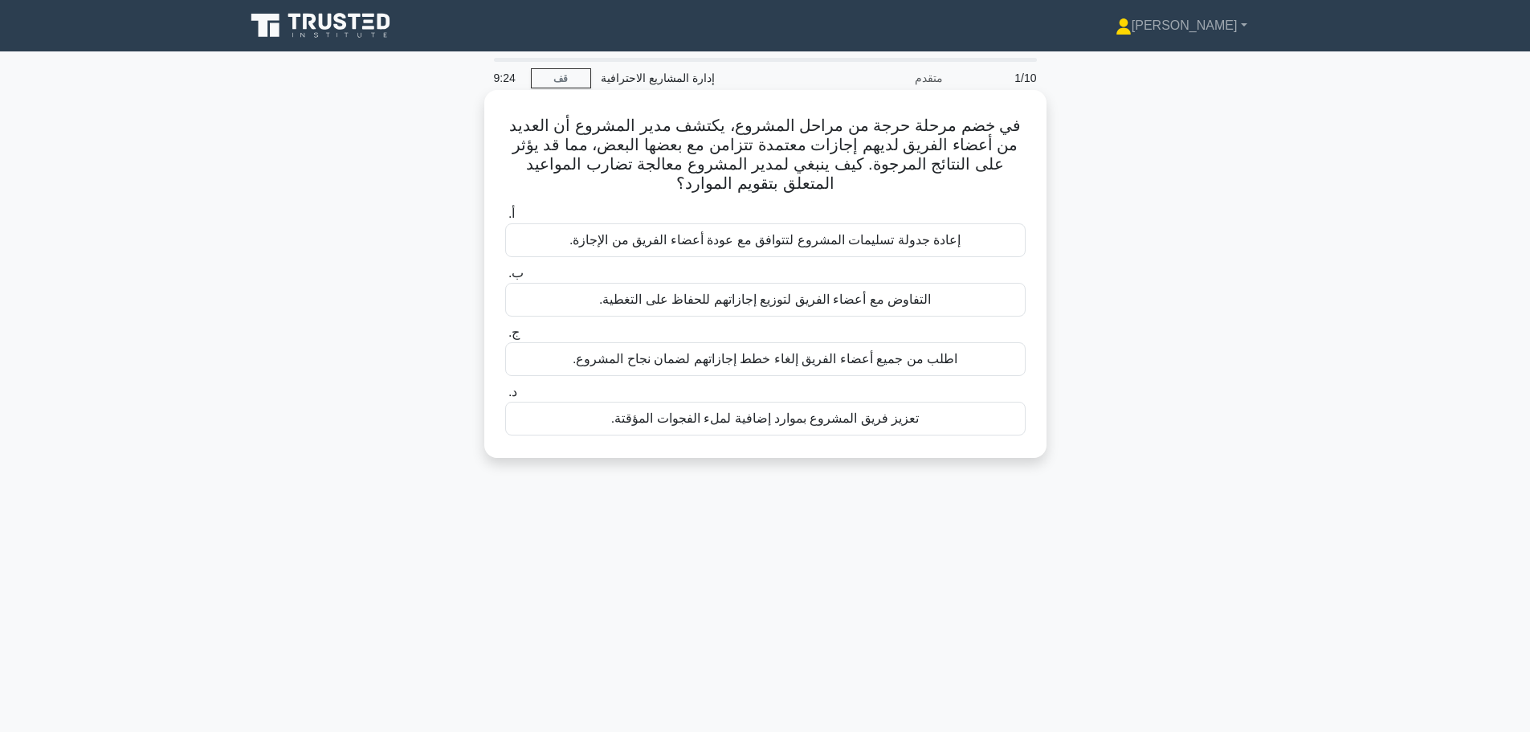
click at [783, 302] on font "التفاوض مع أعضاء الفريق لتوزيع إجازاتهم للحفاظ على التغطية." at bounding box center [765, 299] width 332 height 14
click at [505, 279] on input "ب. التفاوض مع أعضاء الفريق لتوزيع إجازاتهم للحفاظ على التغطية." at bounding box center [505, 273] width 0 height 10
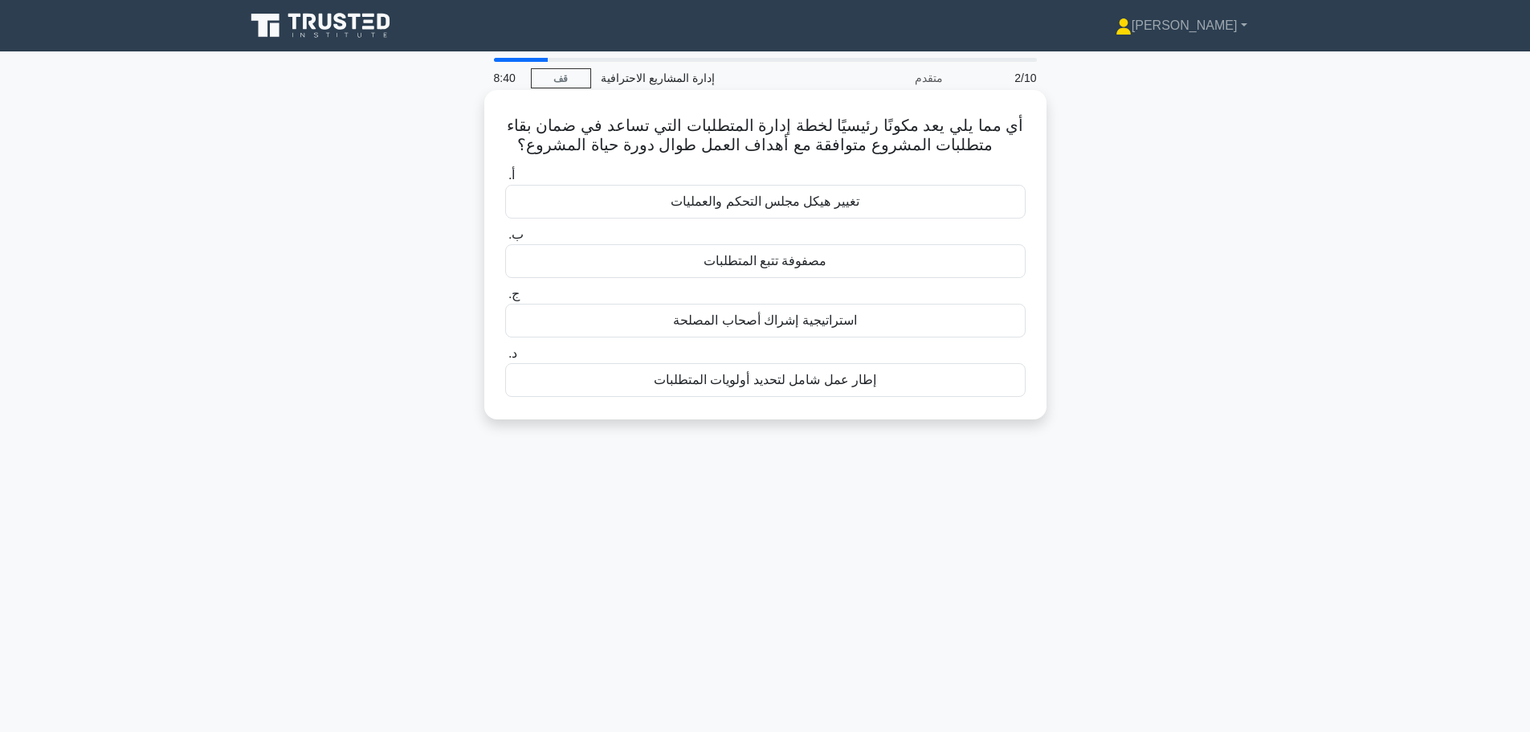
click at [745, 383] on font "إطار عمل شامل لتحديد أولويات المتطلبات" at bounding box center [765, 380] width 222 height 14
click at [505, 359] on input "د. إطار عمل شامل لتحديد أولويات المتطلبات" at bounding box center [505, 354] width 0 height 10
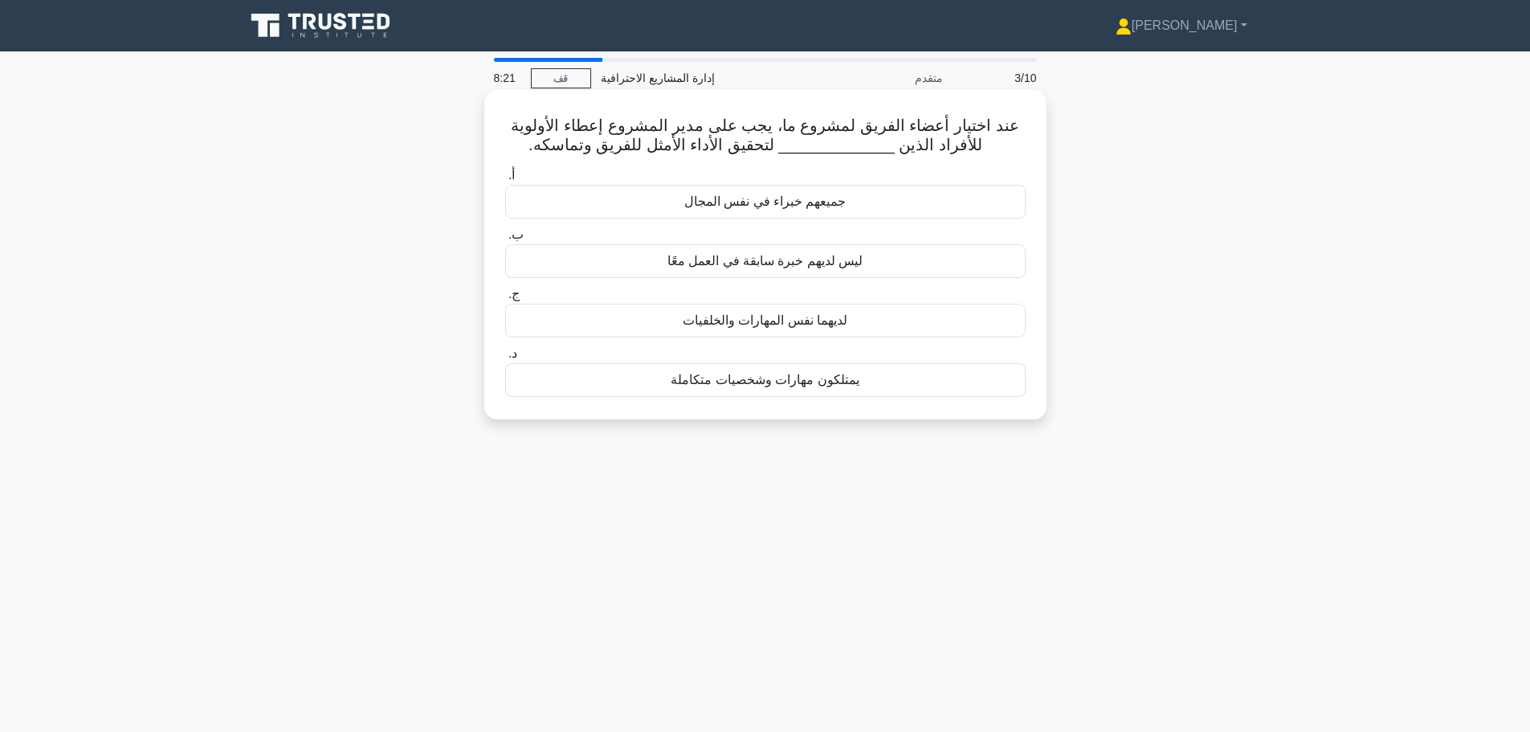
click at [797, 386] on font "يمتلكون مهارات وشخصيات متكاملة" at bounding box center [765, 380] width 188 height 14
click at [505, 359] on input "د. يمتلكون مهارات وشخصيات متكاملة" at bounding box center [505, 354] width 0 height 10
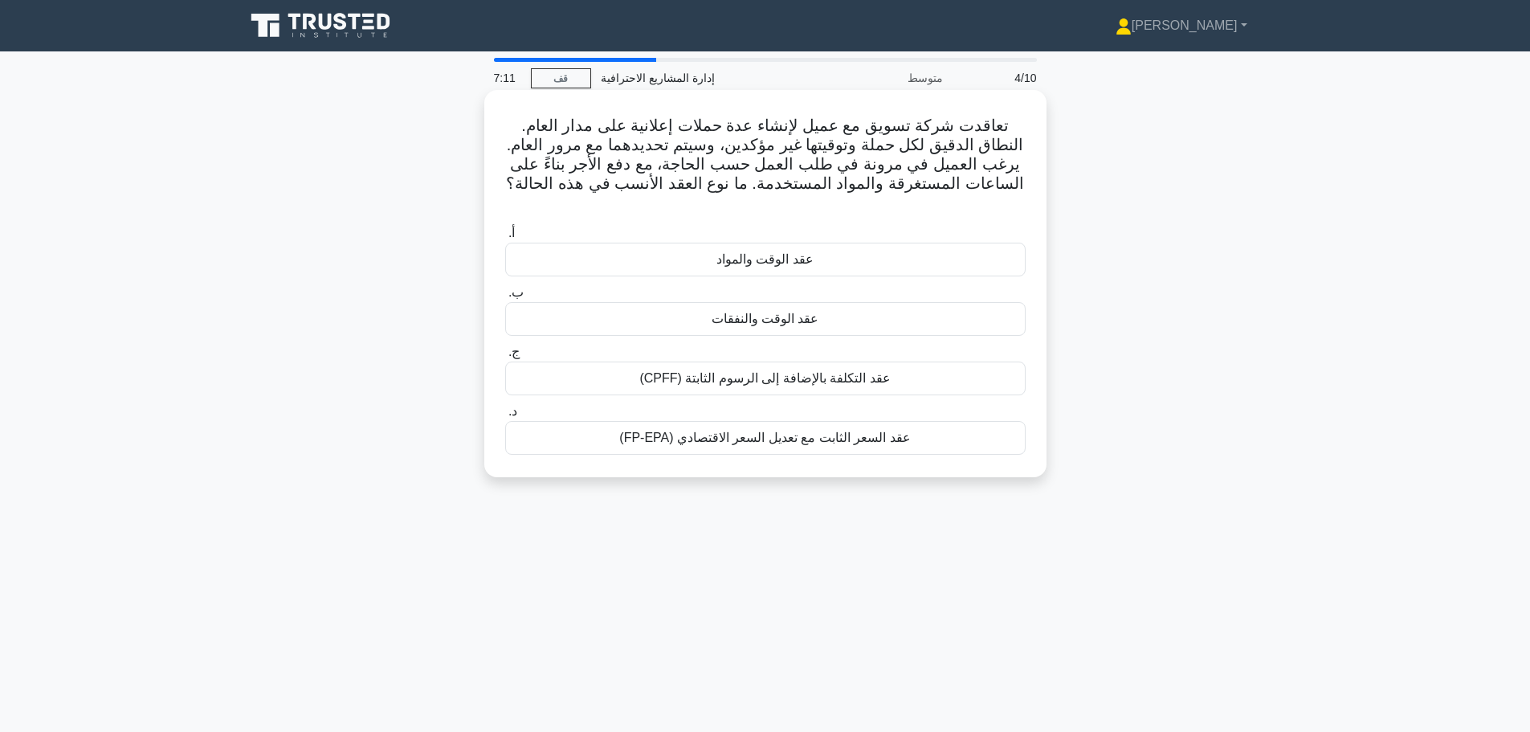
click at [777, 252] on font "عقد الوقت والمواد" at bounding box center [764, 259] width 97 height 14
click at [505, 239] on input "أ. عقد الوقت والمواد" at bounding box center [505, 233] width 0 height 10
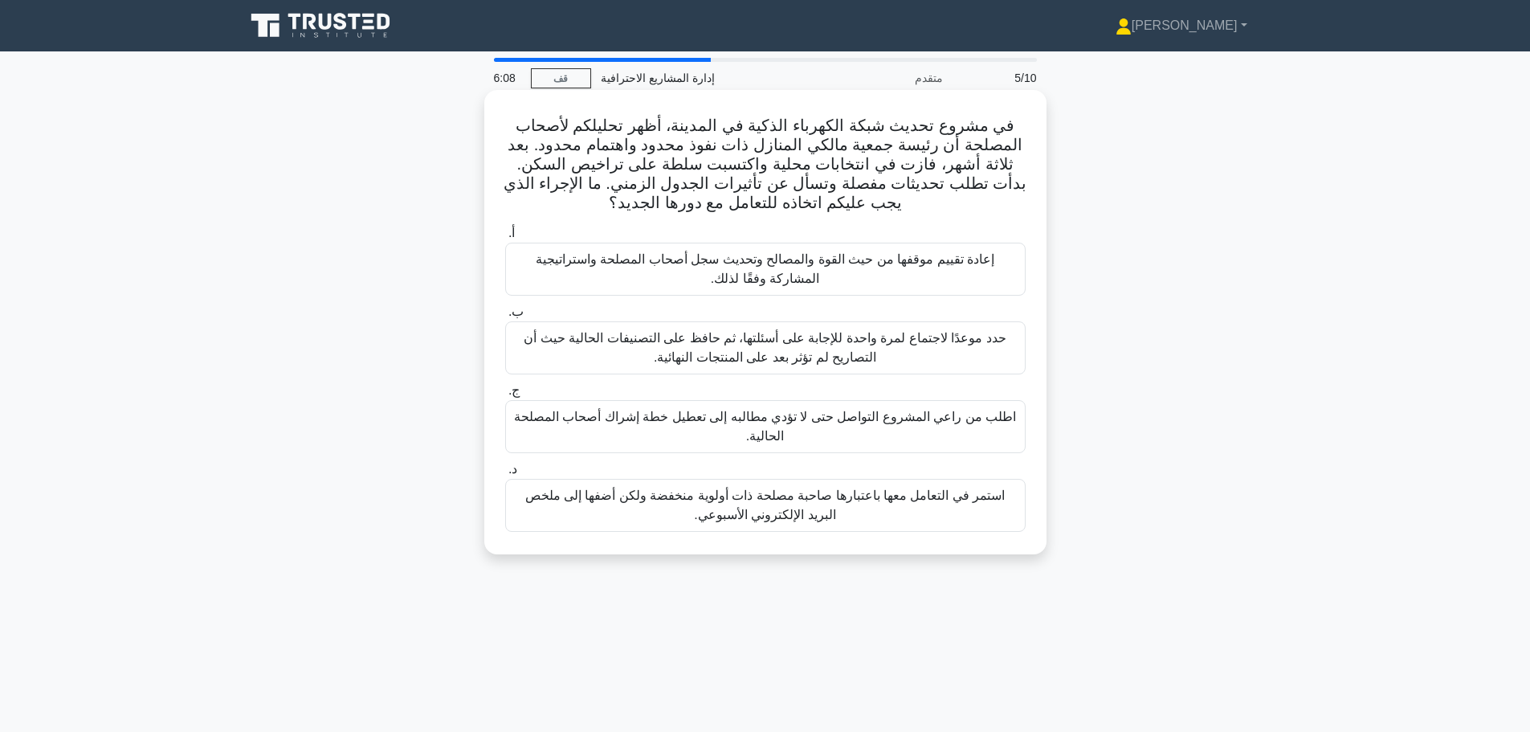
click at [653, 501] on font "استمر في التعامل معها باعتبارها صاحبة مصلحة ذات أولوية منخفضة ولكن أضفها إلى مل…" at bounding box center [765, 504] width 480 height 33
click at [505, 475] on input "د. استمر في التعامل معها باعتبارها صاحبة مصلحة ذات أولوية منخفضة ولكن أضفها إلى…" at bounding box center [505, 469] width 0 height 10
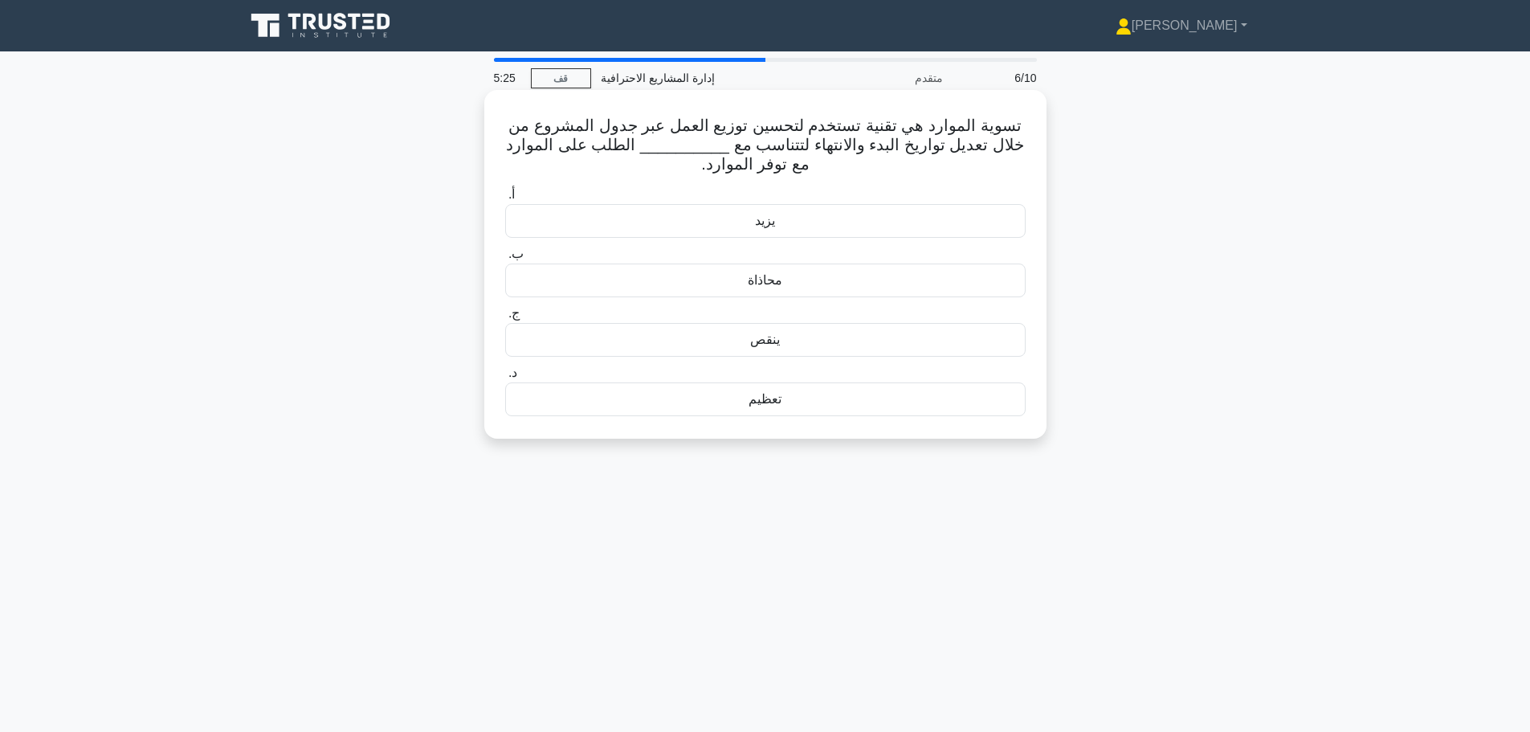
click at [773, 226] on font "يزيد" at bounding box center [765, 221] width 20 height 14
click at [505, 200] on input "أ. يزيد" at bounding box center [505, 195] width 0 height 10
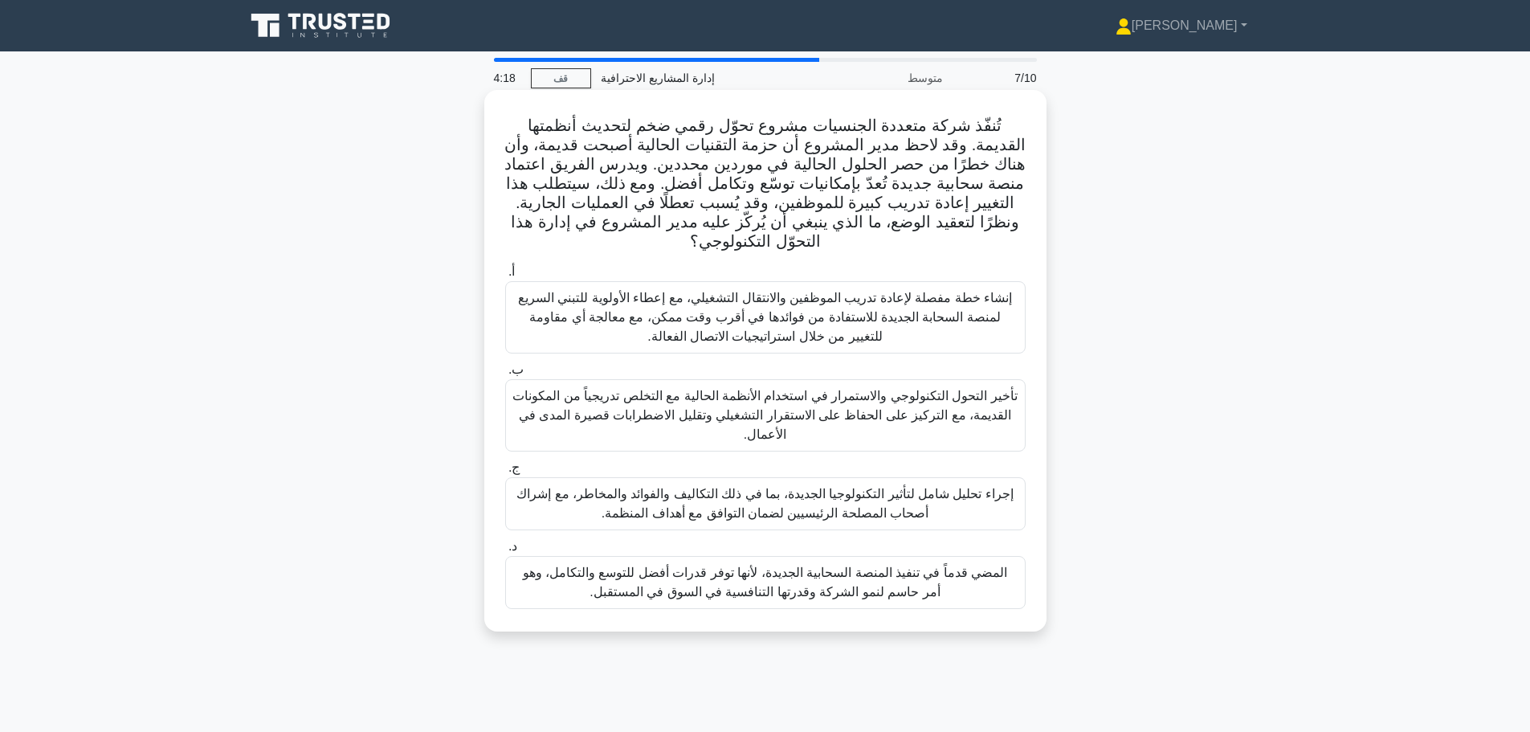
click at [810, 501] on font "إجراء تحليل شامل لتأثير التكنولوجيا الجديدة، بما في ذلك التكاليف والفوائد والمخ…" at bounding box center [764, 503] width 497 height 33
click at [505, 473] on input "ج. إجراء تحليل شامل لتأثير التكنولوجيا الجديدة، بما في ذلك التكاليف والفوائد وا…" at bounding box center [505, 468] width 0 height 10
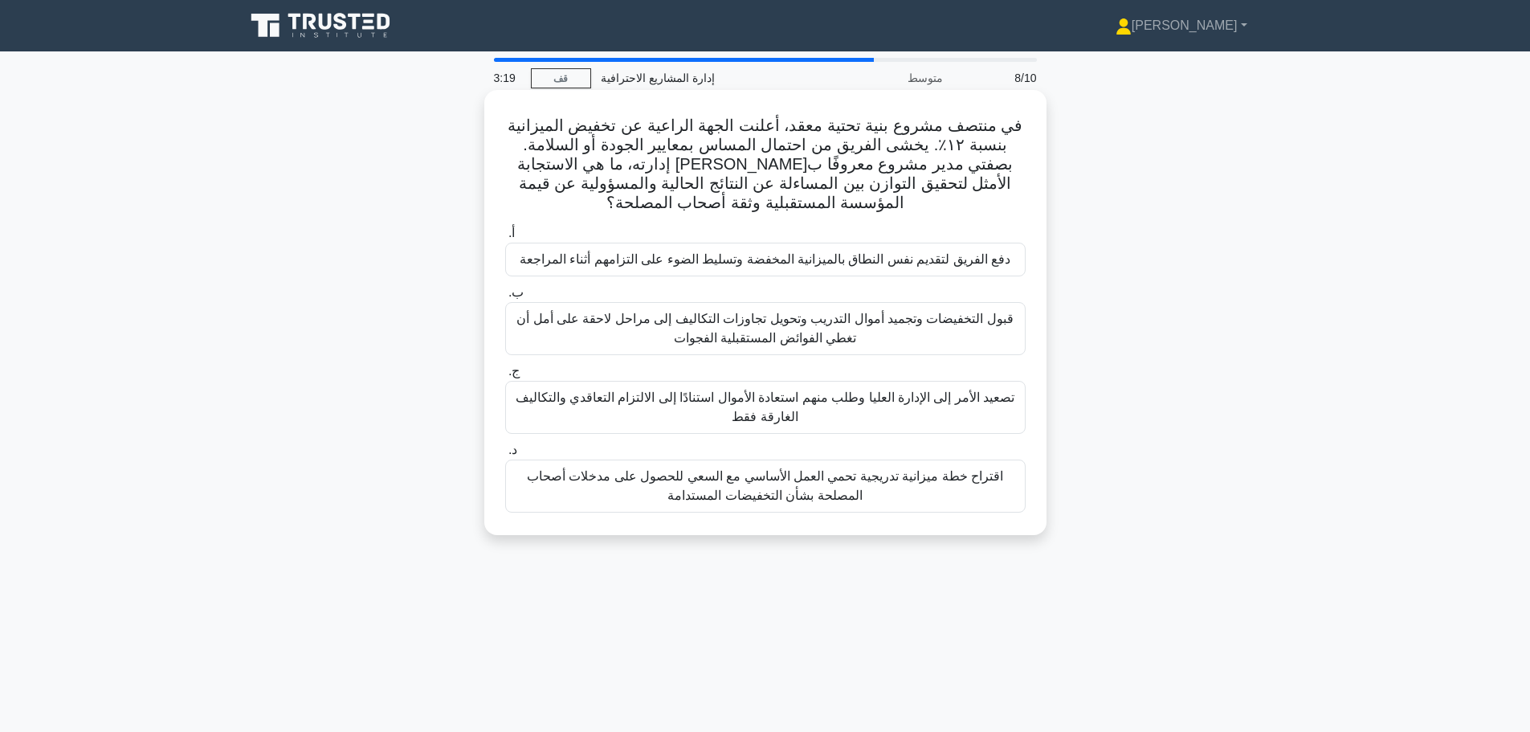
click at [859, 487] on font "اقتراح خطة ميزانية تدريجية تحمي العمل الأساسي مع السعي للحصول على مدخلات أصحاب …" at bounding box center [765, 485] width 476 height 33
click at [505, 455] on input "د. اقتراح خطة ميزانية تدريجية تحمي العمل الأساسي مع السعي للحصول على مدخلات أصح…" at bounding box center [505, 450] width 0 height 10
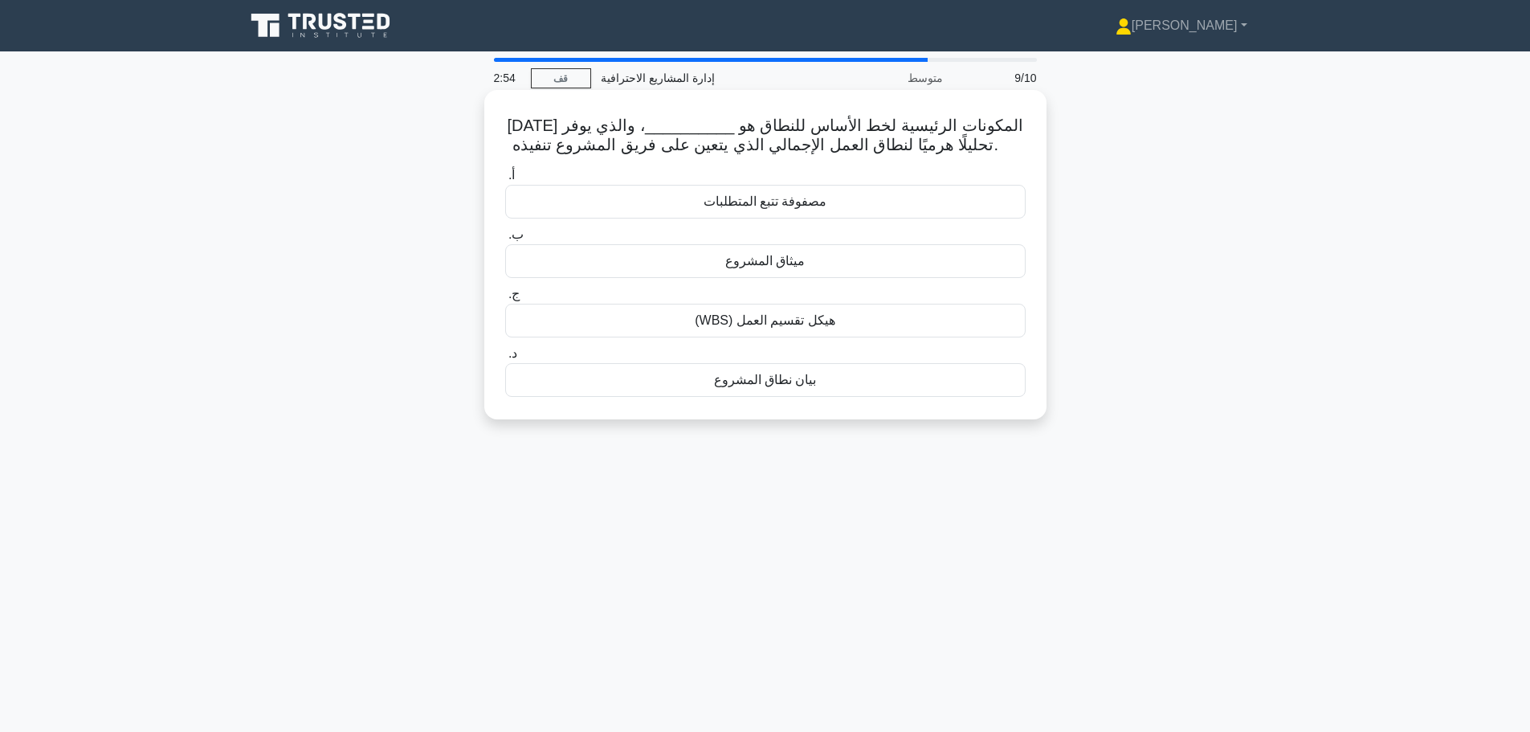
click at [781, 386] on font "بيان نطاق المشروع" at bounding box center [765, 380] width 103 height 14
click at [505, 359] on input "د. بيان نطاق المشروع" at bounding box center [505, 354] width 0 height 10
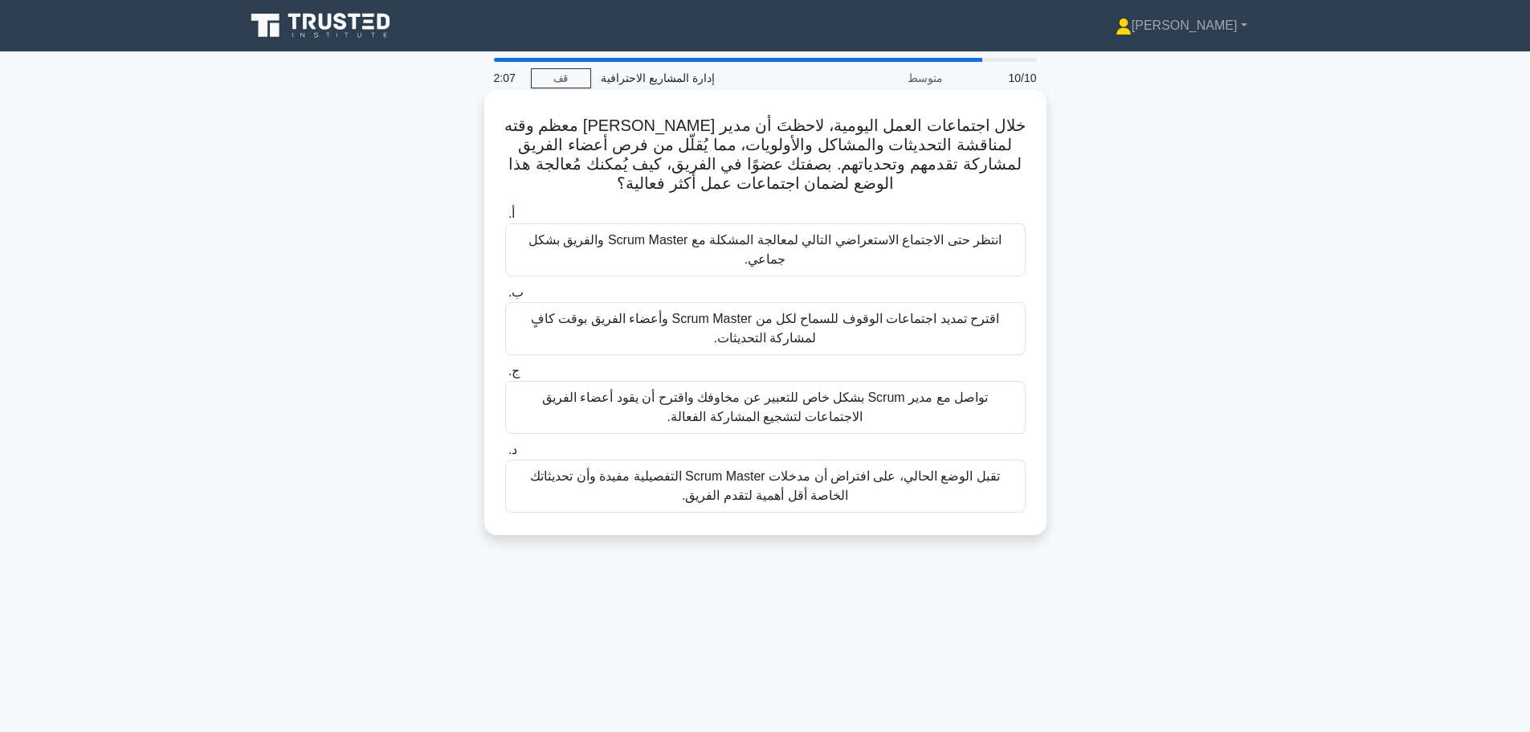
click at [789, 413] on font "تواصل مع مدير Scrum بشكل خاص للتعبير عن مخاوفك واقترح أن يقود أعضاء الفريق الاج…" at bounding box center [765, 406] width 446 height 33
click at [505, 377] on input "ج. تواصل مع مدير Scrum بشكل خاص للتعبير عن مخاوفك واقترح أن يقود أعضاء الفريق ا…" at bounding box center [505, 371] width 0 height 10
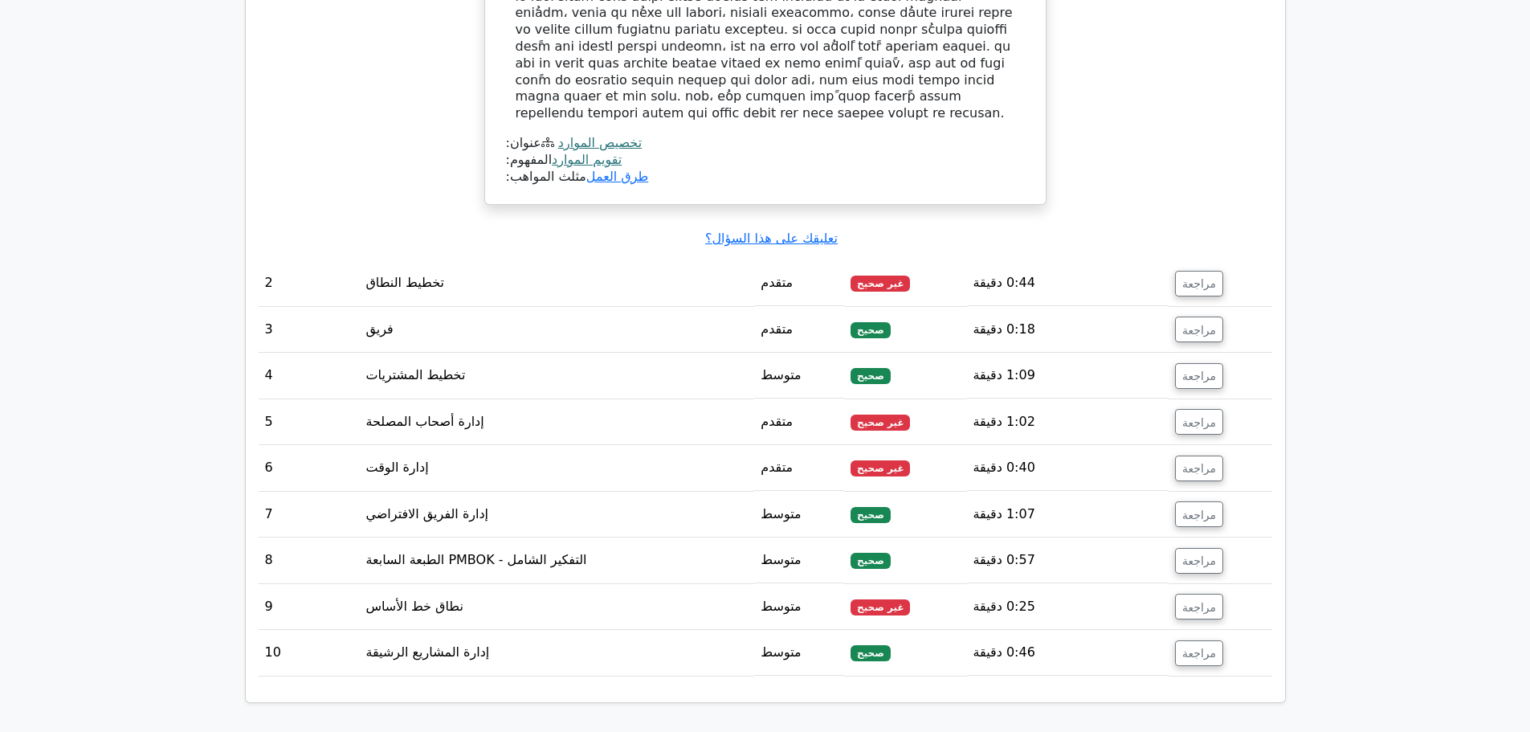
scroll to position [1606, 0]
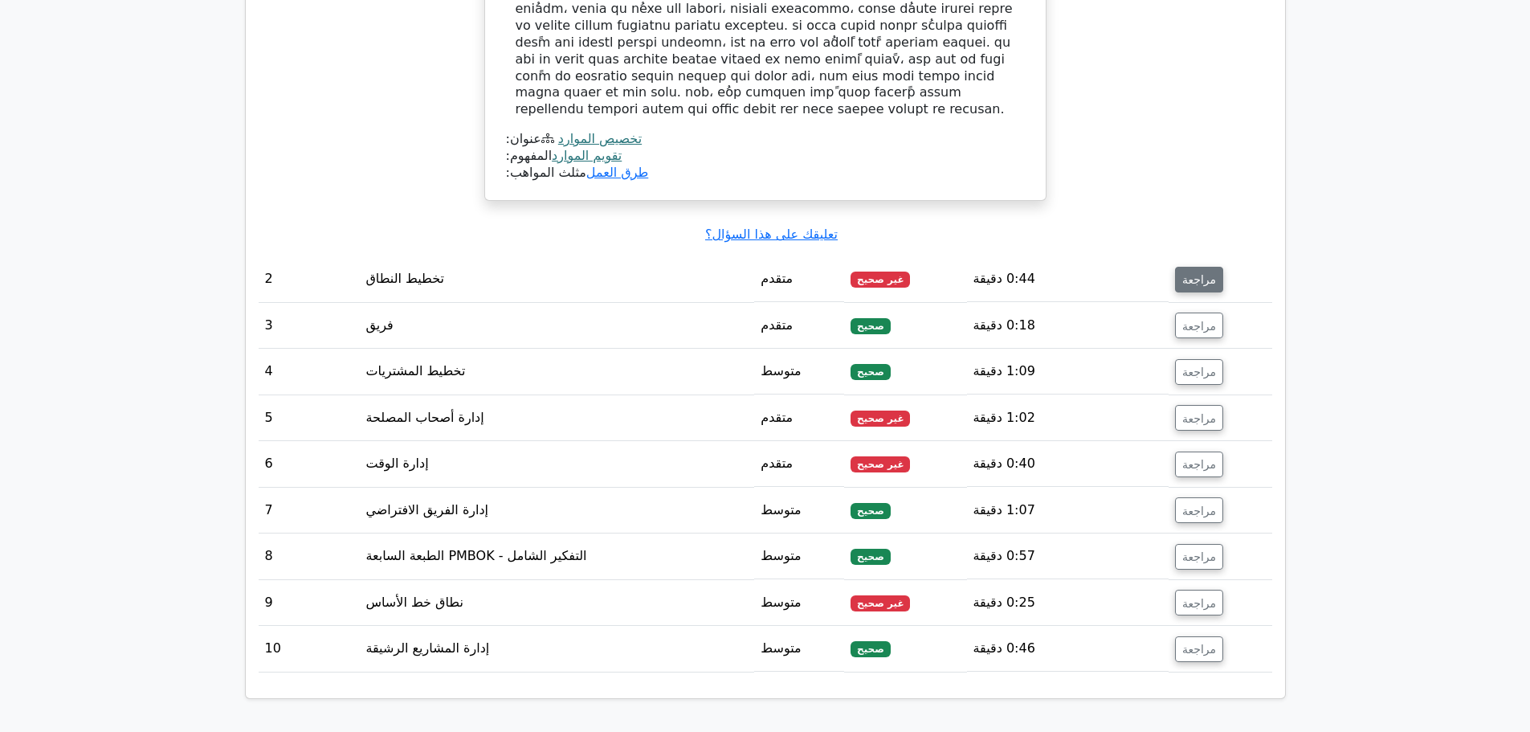
click at [1205, 273] on font "مراجعة" at bounding box center [1199, 279] width 34 height 13
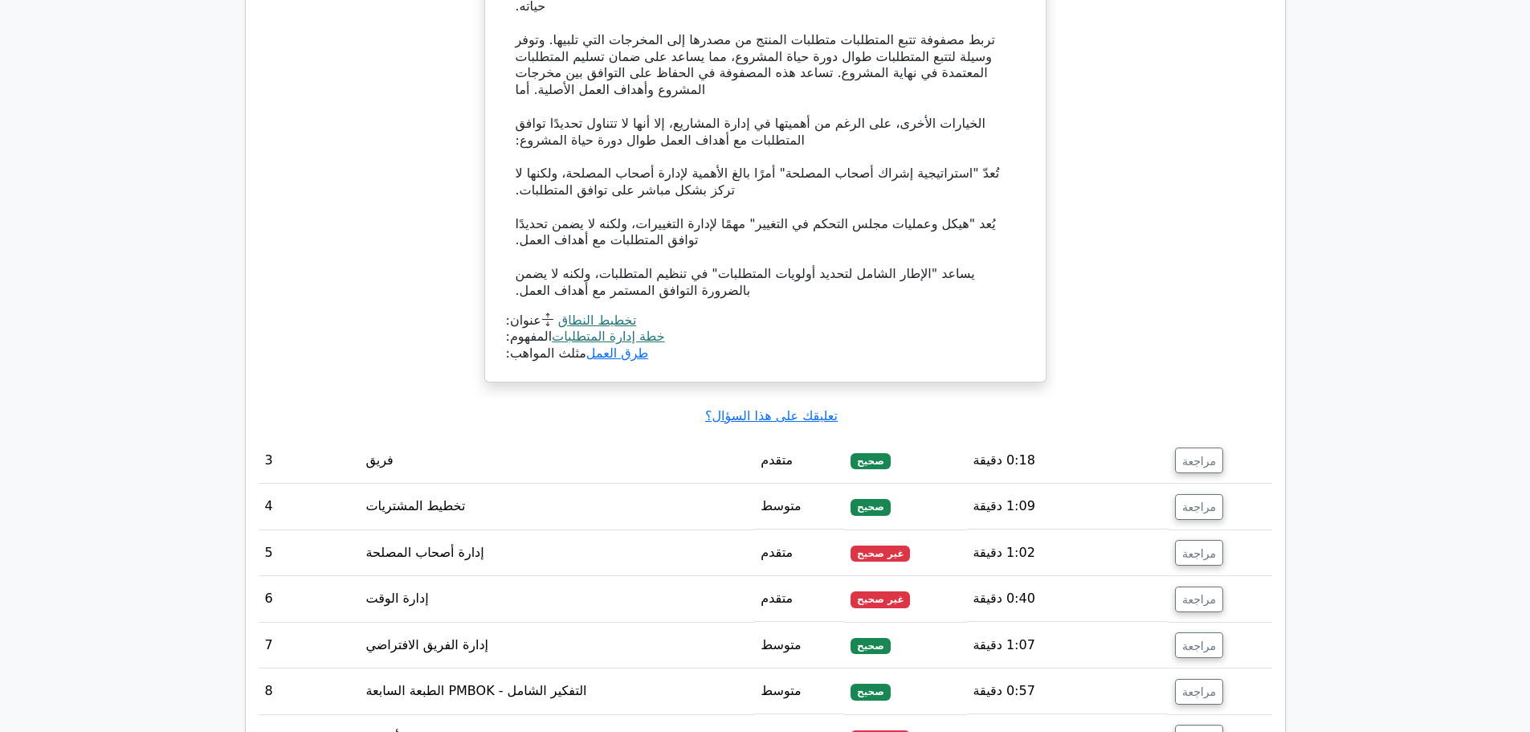
scroll to position [2329, 0]
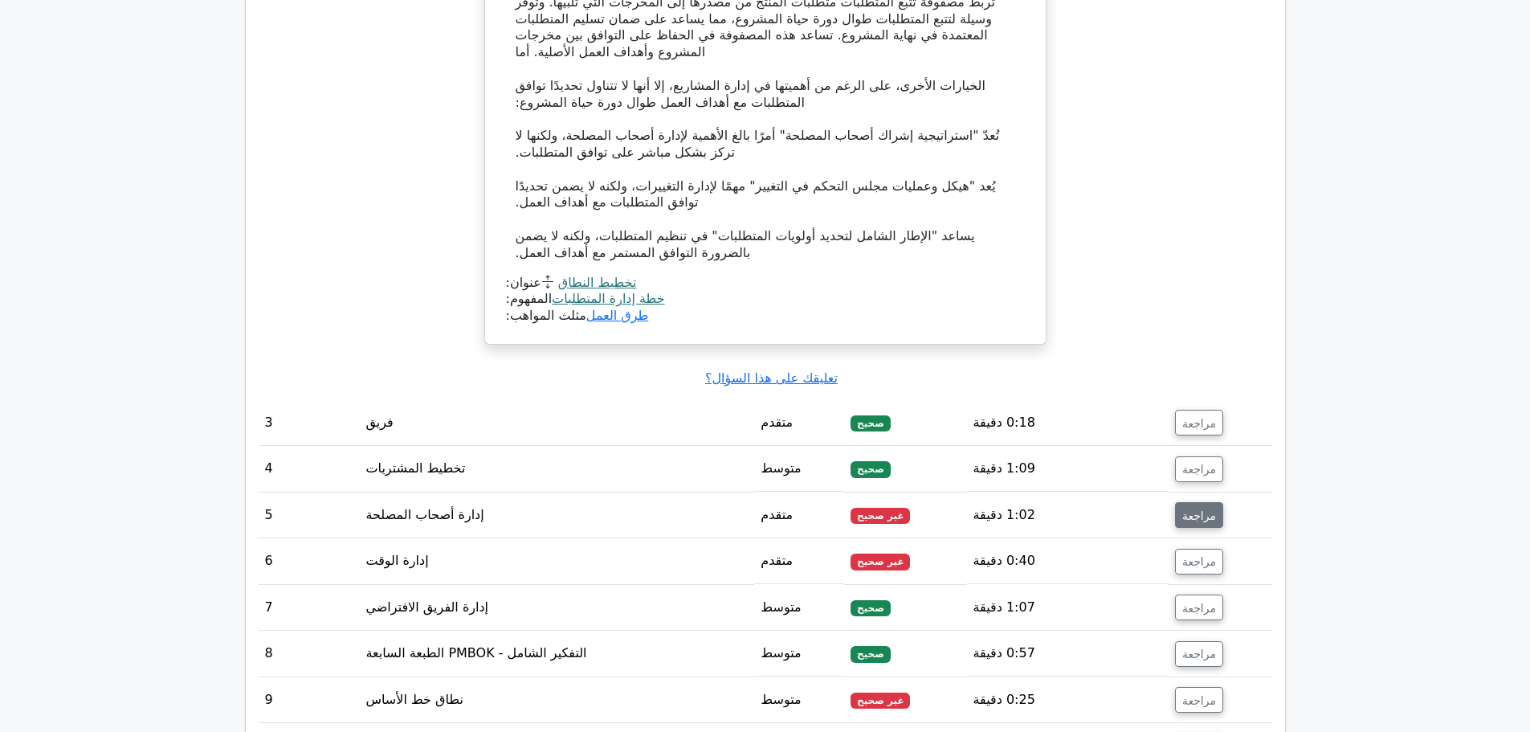
click at [1197, 508] on font "مراجعة" at bounding box center [1199, 514] width 34 height 13
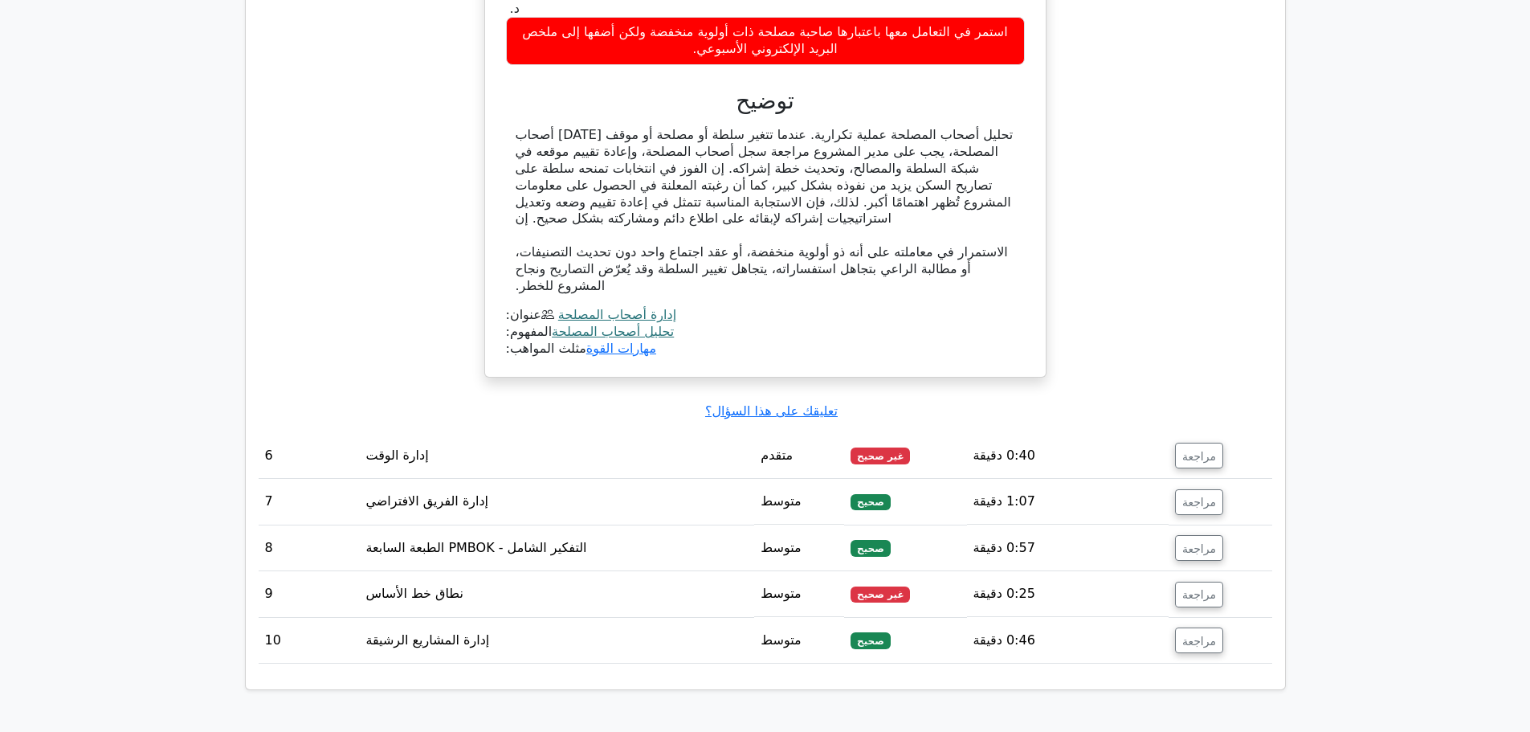
scroll to position [3293, 0]
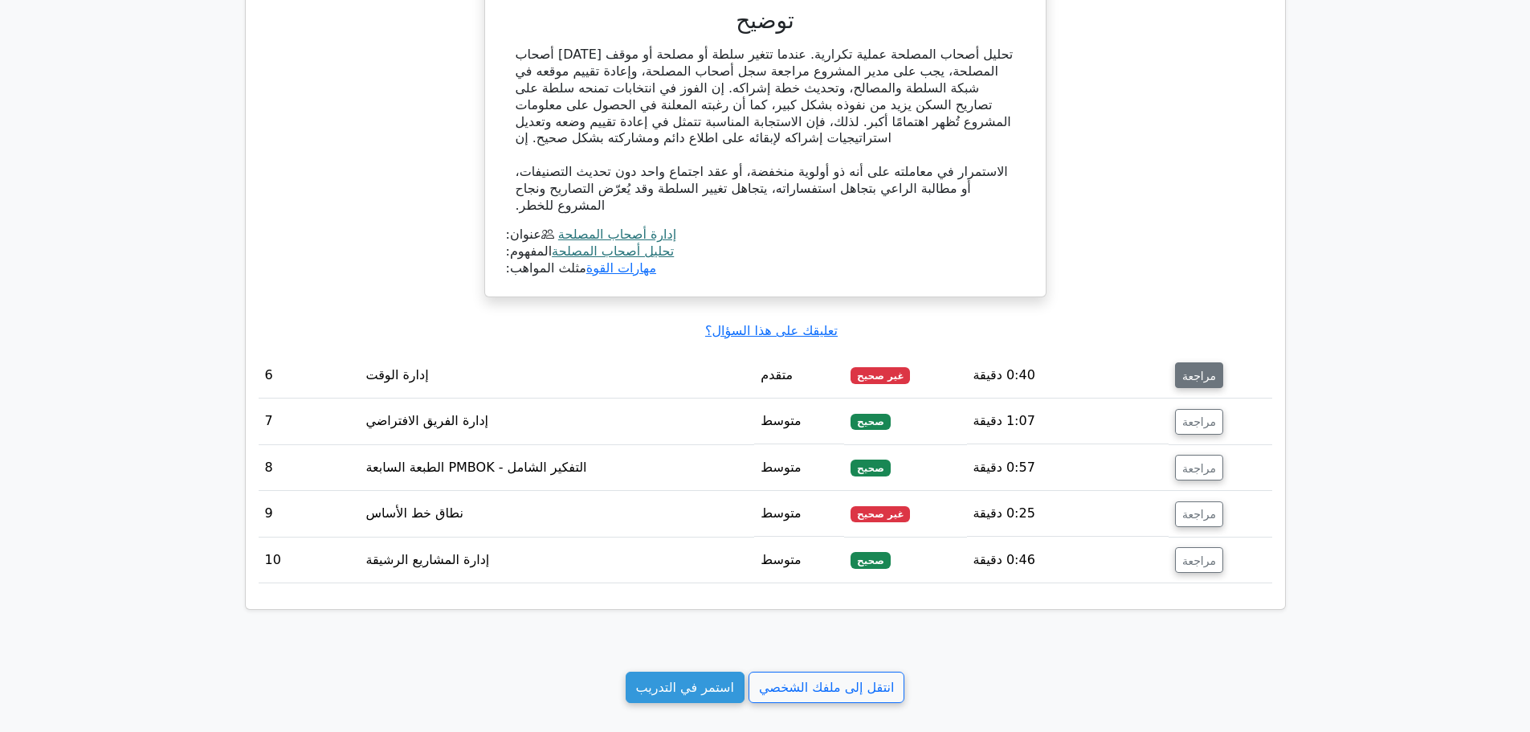
click at [1197, 369] on font "مراجعة" at bounding box center [1199, 375] width 34 height 13
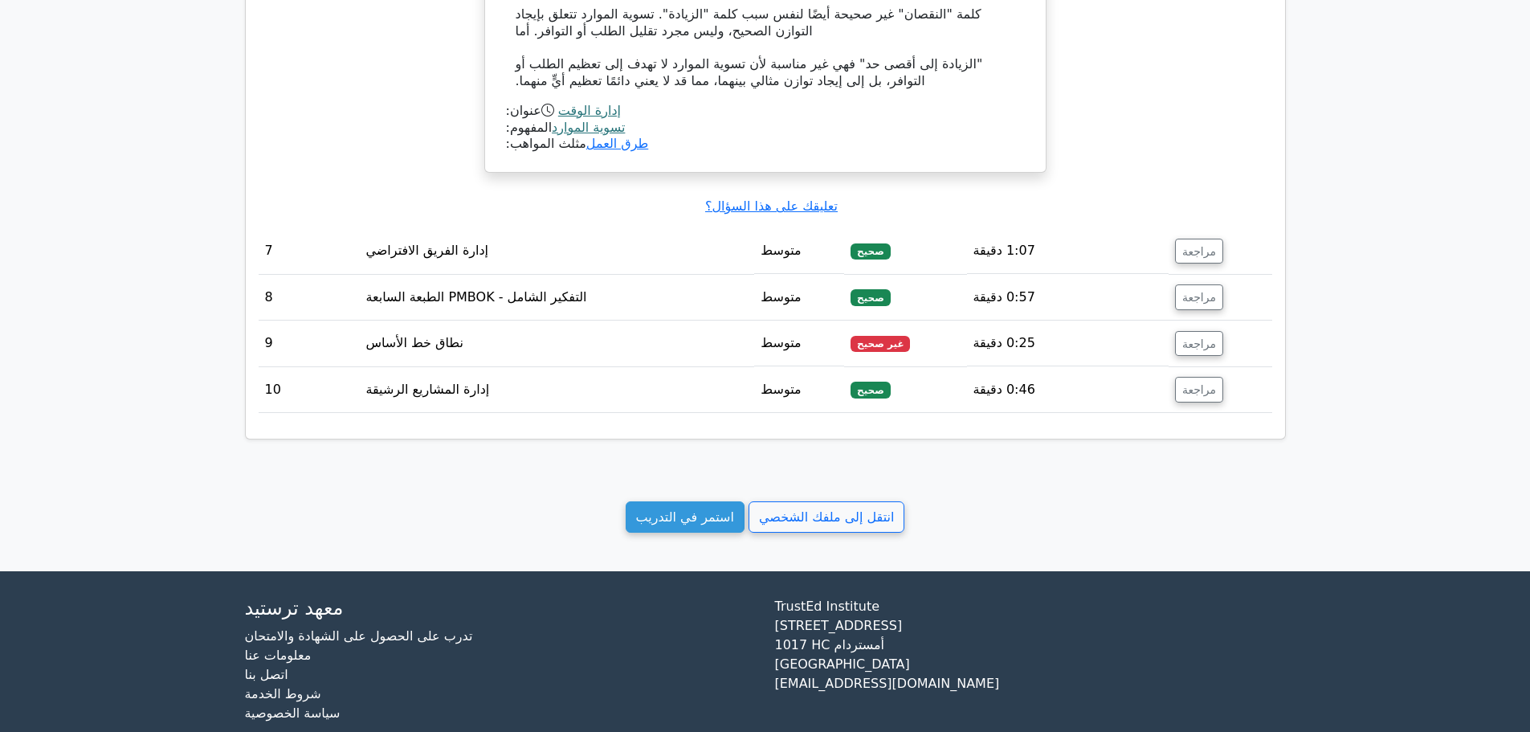
scroll to position [4412, 0]
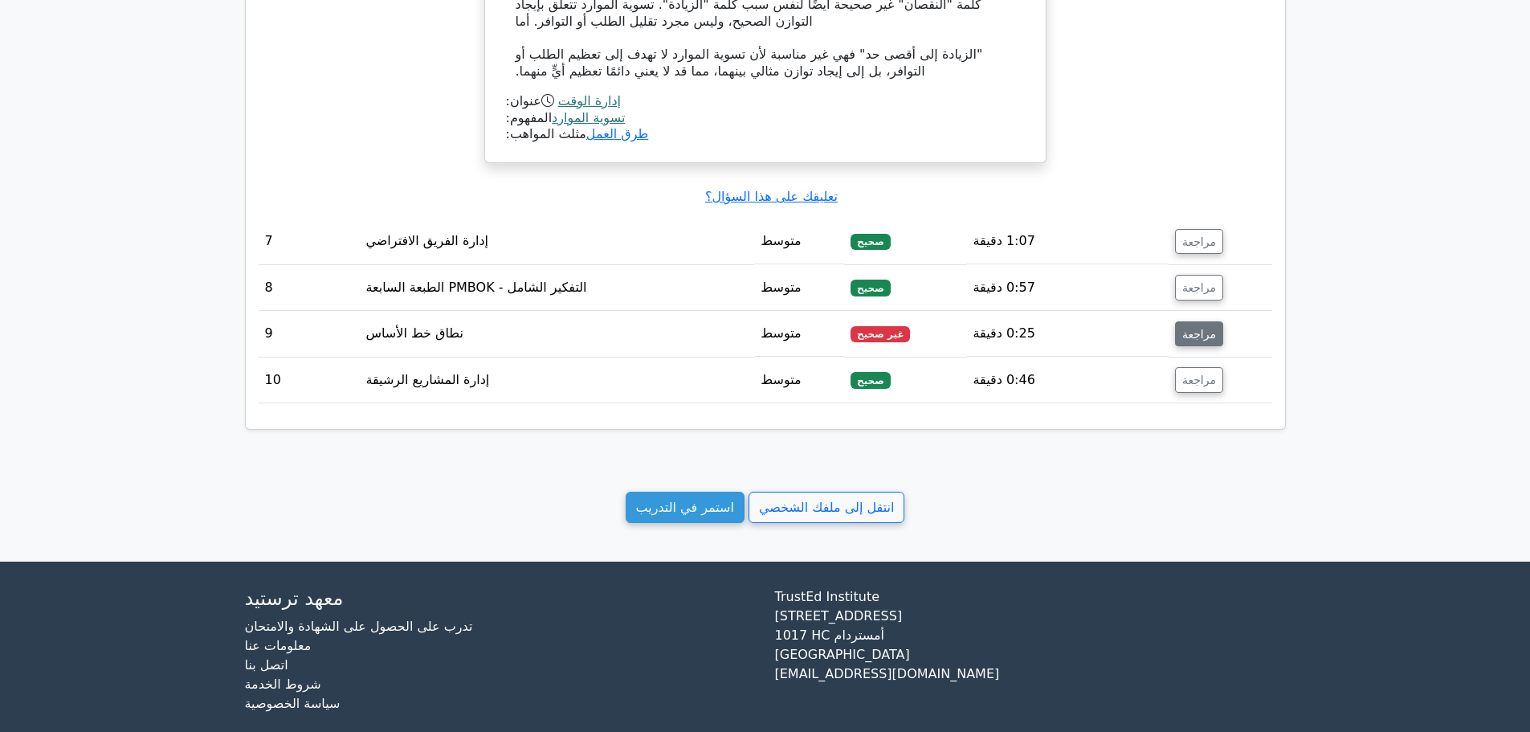
click at [1190, 327] on font "مراجعة" at bounding box center [1199, 333] width 34 height 13
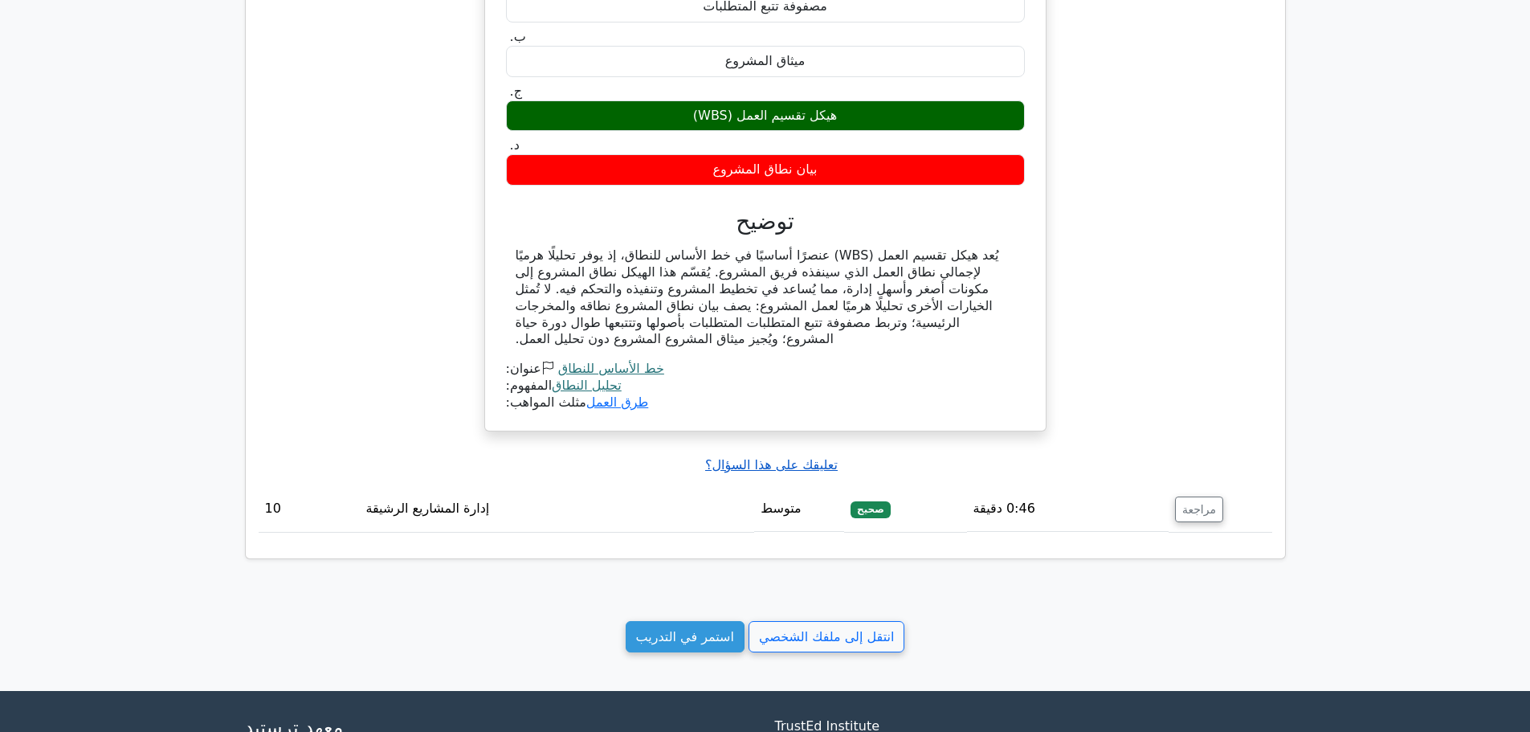
scroll to position [4894, 0]
